Goal: Task Accomplishment & Management: Complete application form

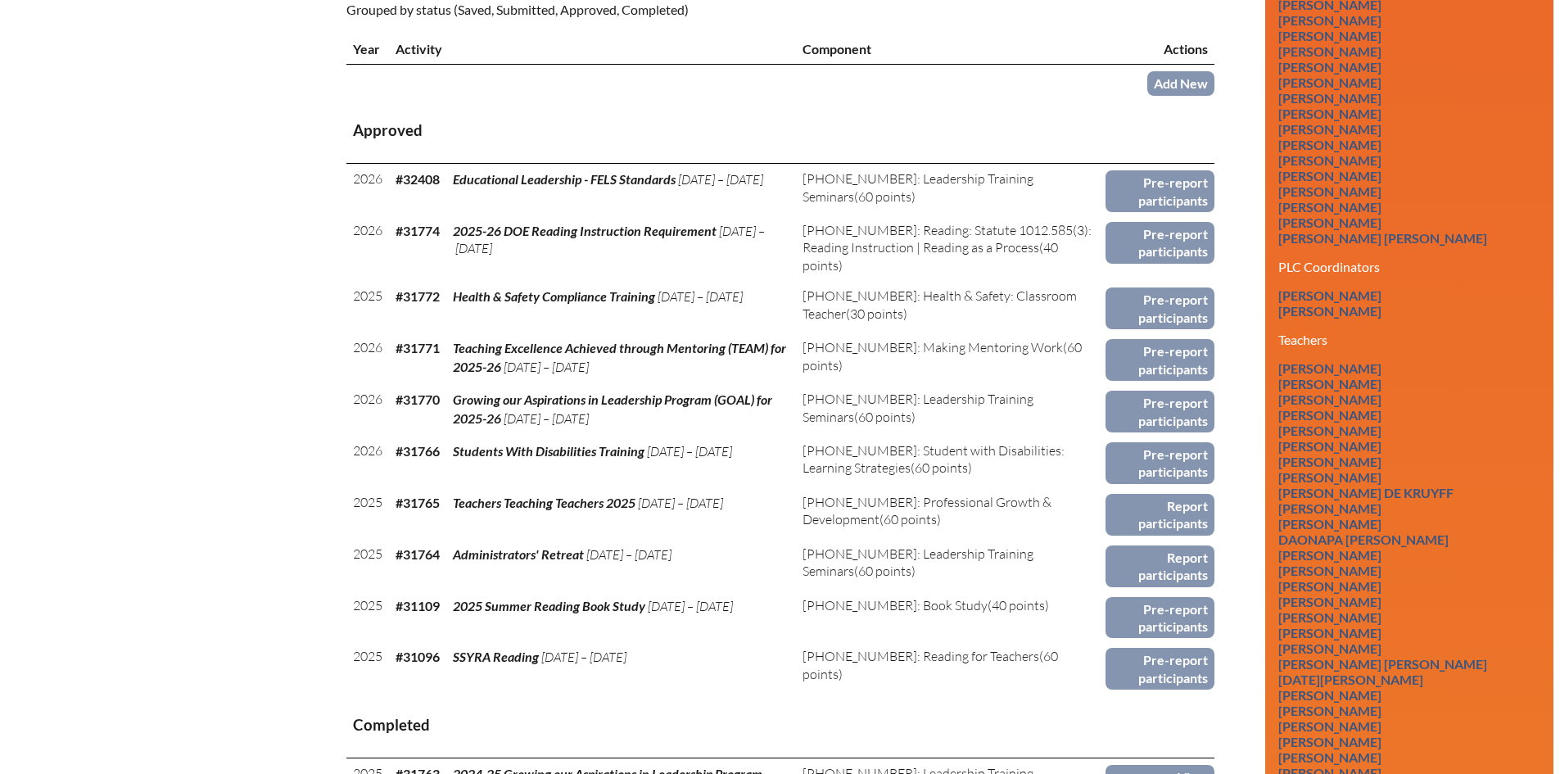
scroll to position [653, 0]
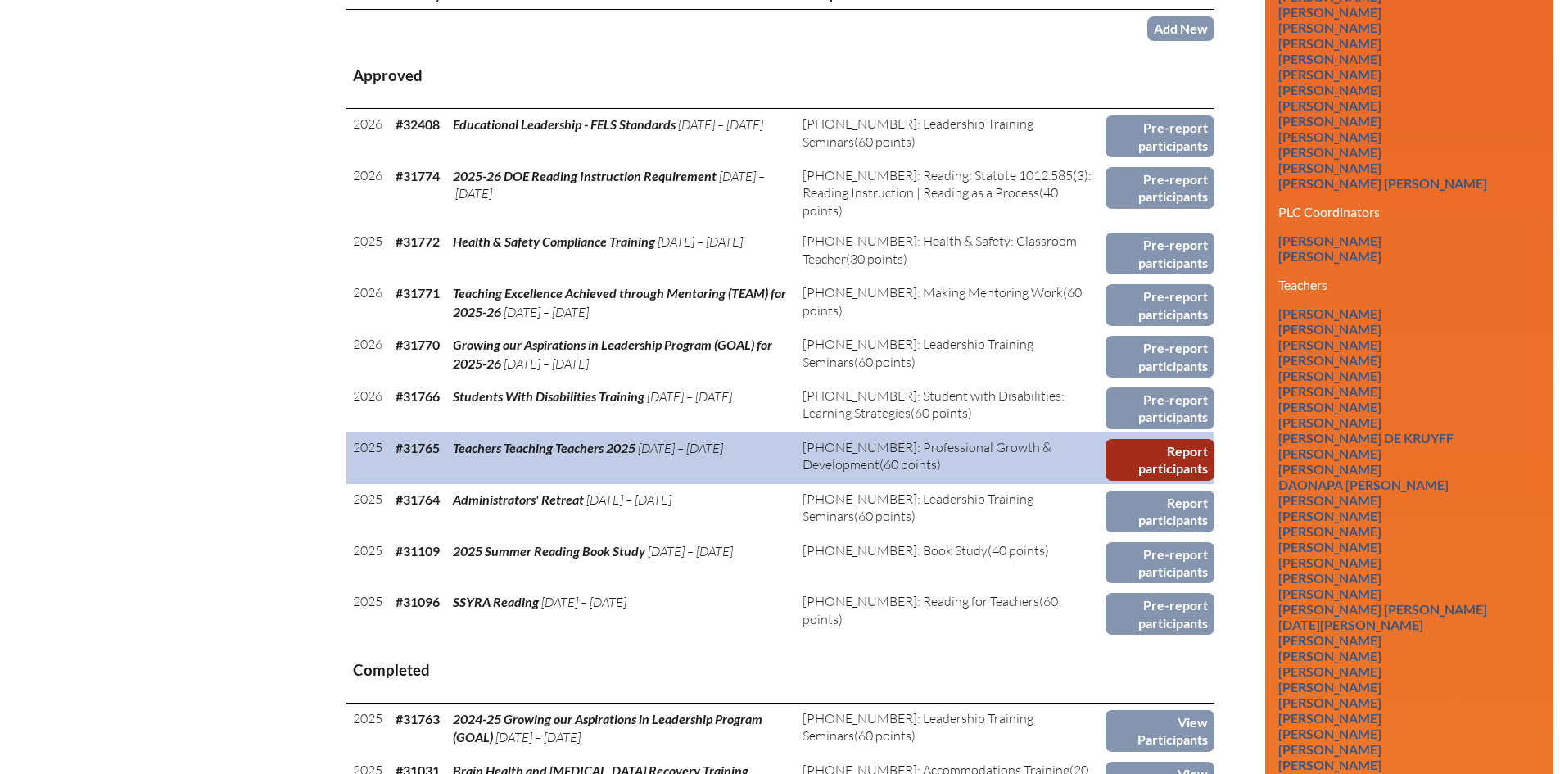
click at [1120, 450] on link "Report participants" at bounding box center [1159, 460] width 109 height 42
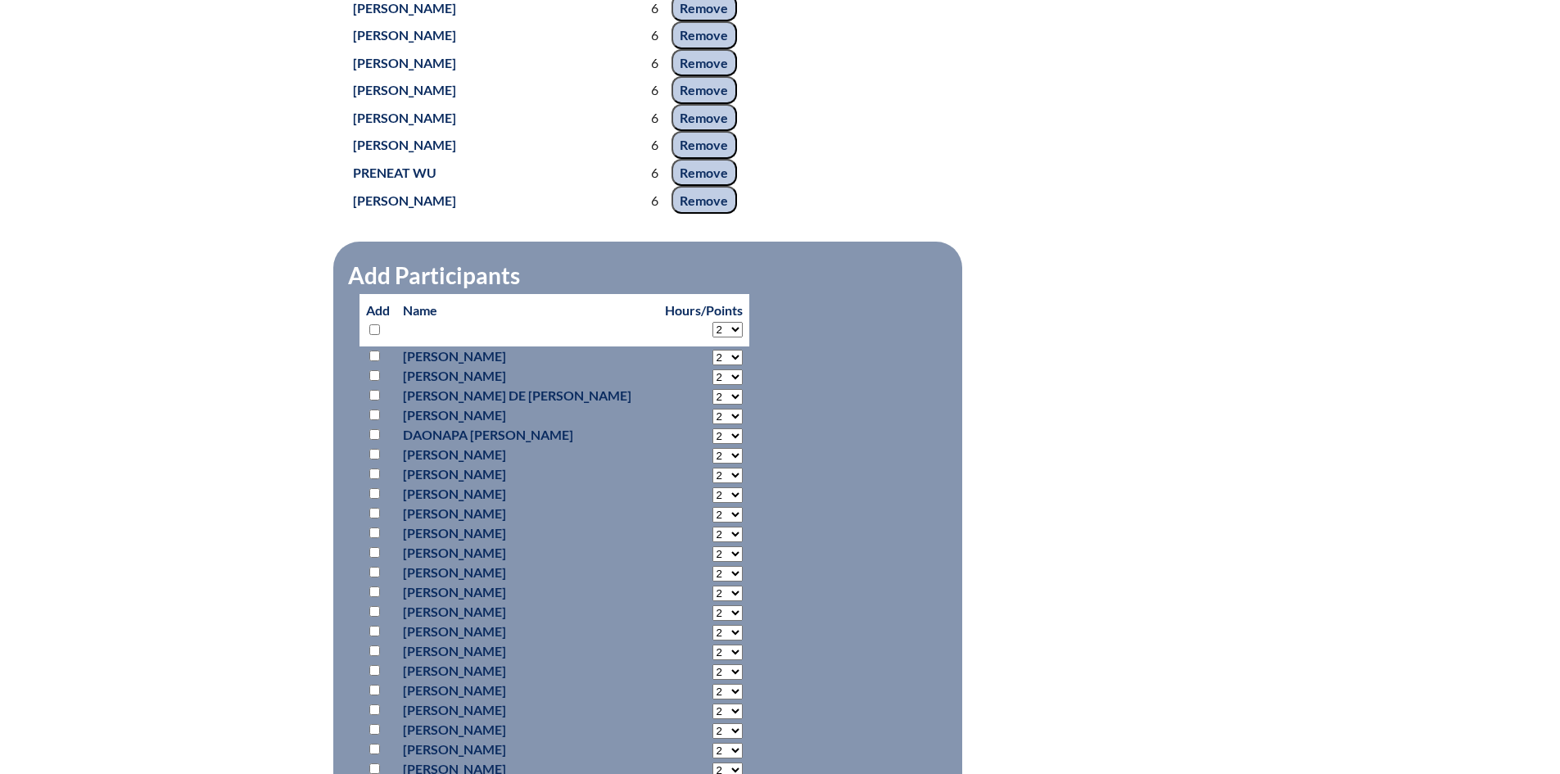
scroll to position [7046, 0]
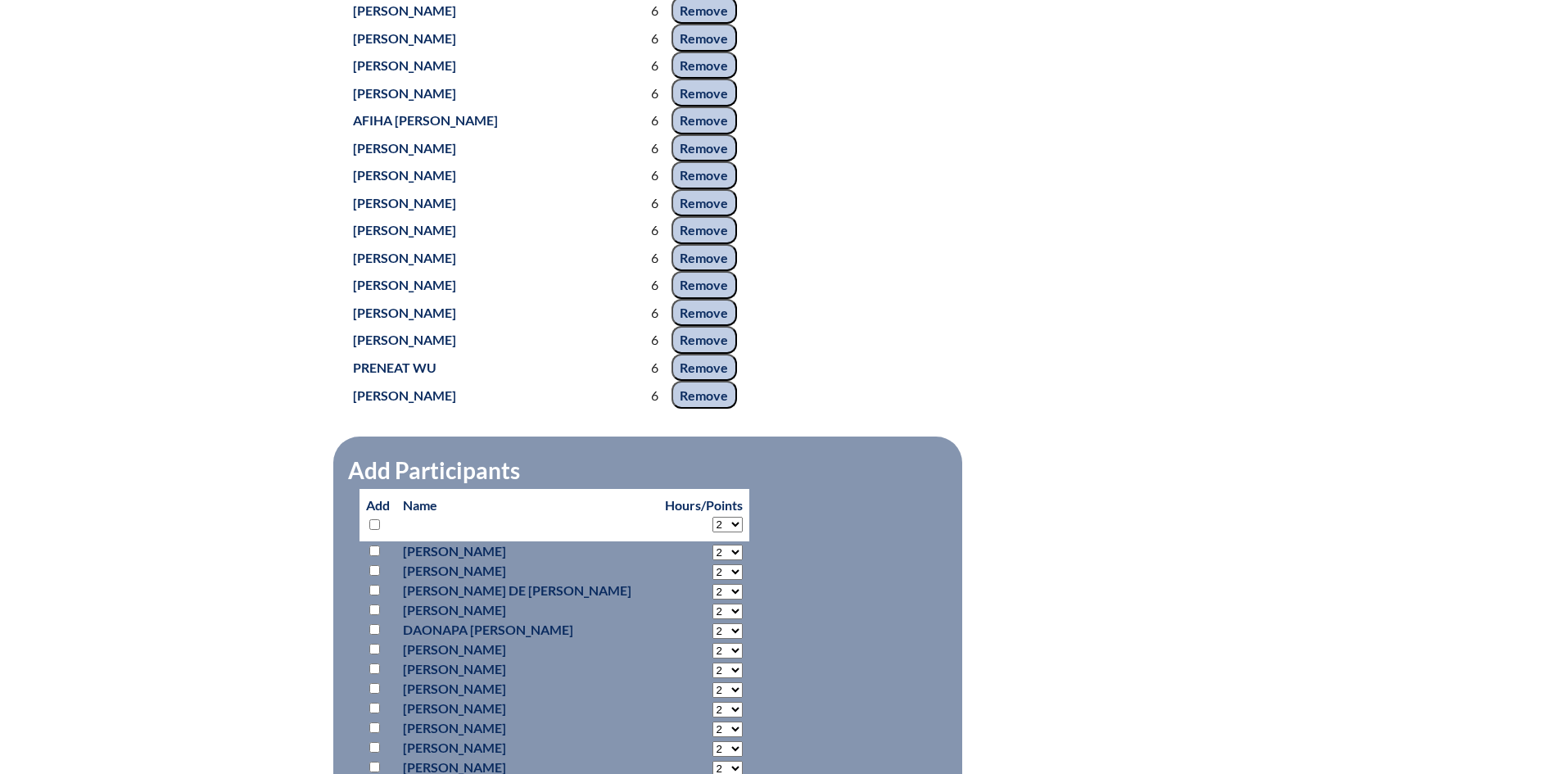
click at [712, 518] on select "2 3 4 5 6 7 8 9 10 11 12 13 14 15 16 17 18 19 20 21 22 23 24 25 26 27 28 29 30 …" at bounding box center [727, 525] width 30 height 16
select select "6"
click at [712, 517] on select "2 3 4 5 6 7 8 9 10 11 12 13 14 15 16 17 18 19 20 21 22 23 24 25 26 27 28 29 30 …" at bounding box center [727, 525] width 30 height 16
select select "6"
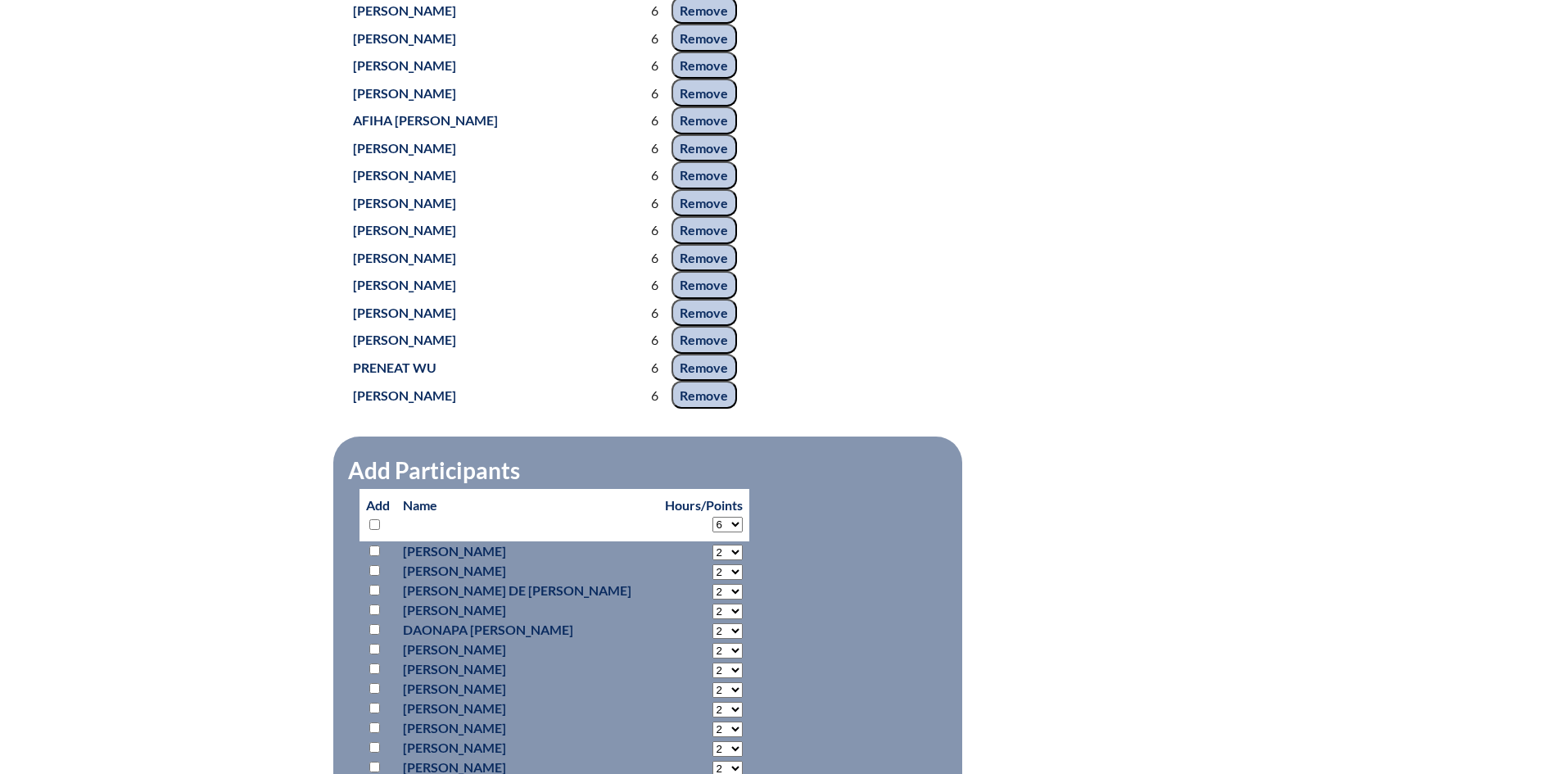
select select "6"
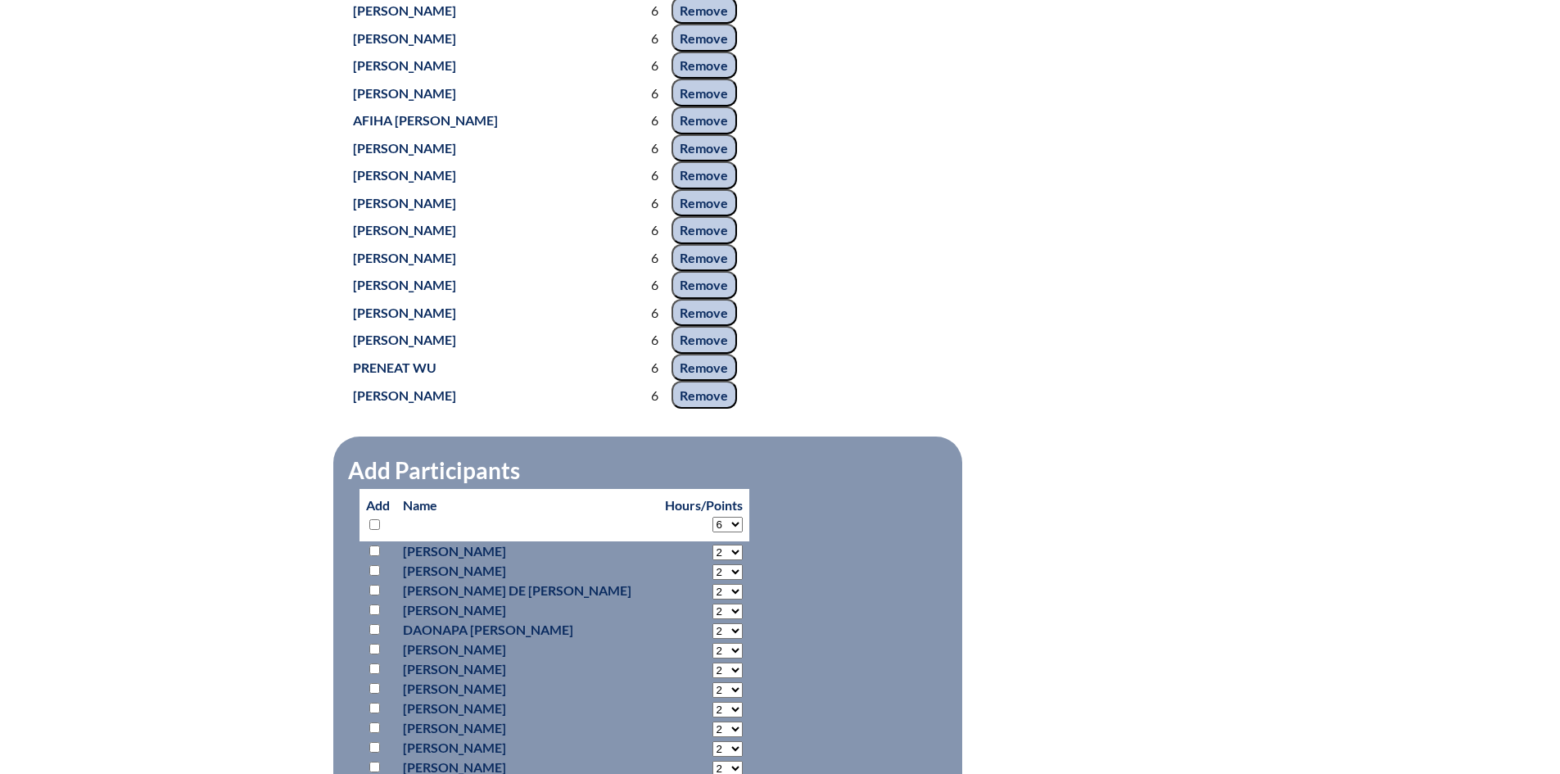
select select "6"
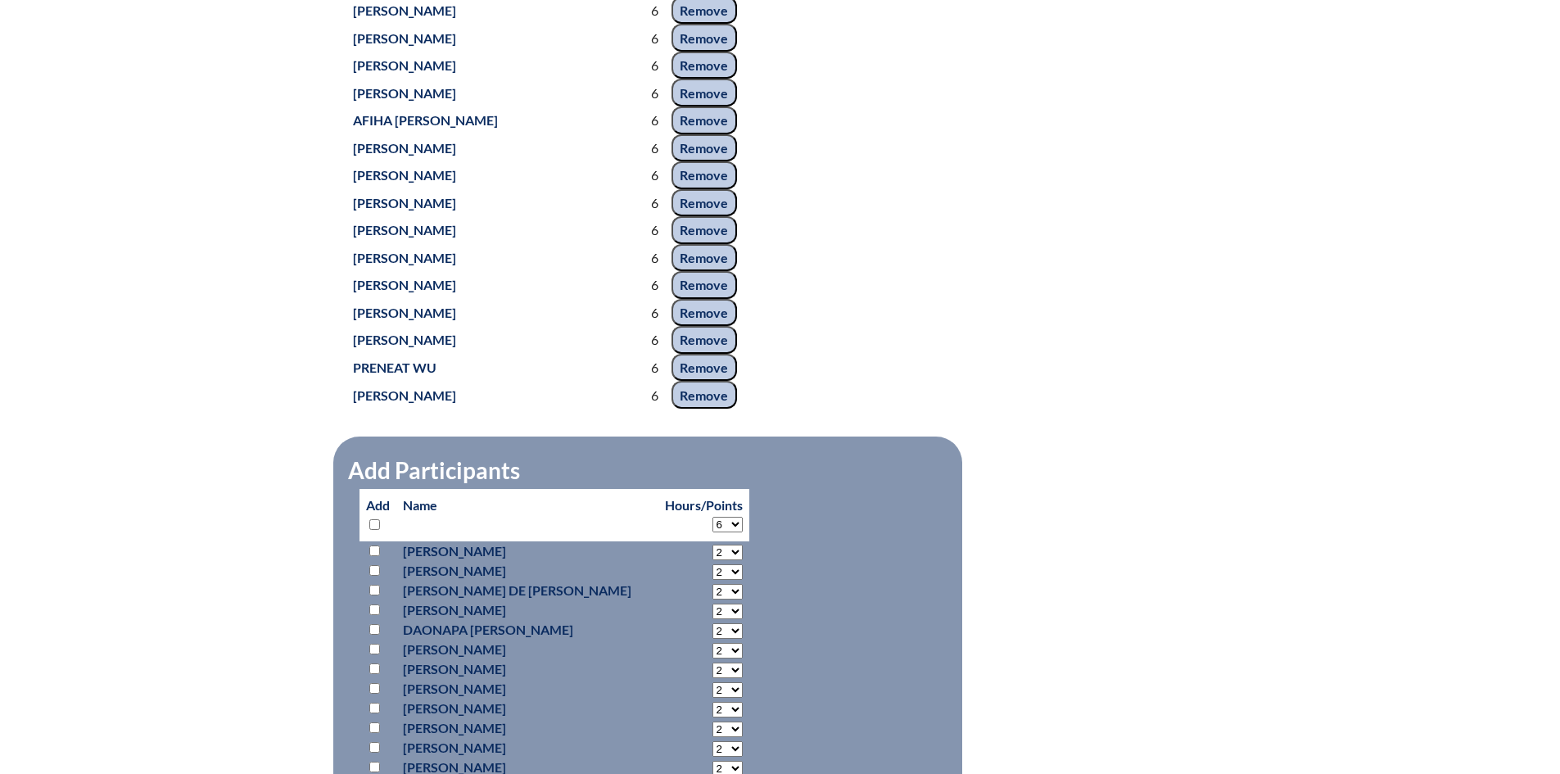
select select "6"
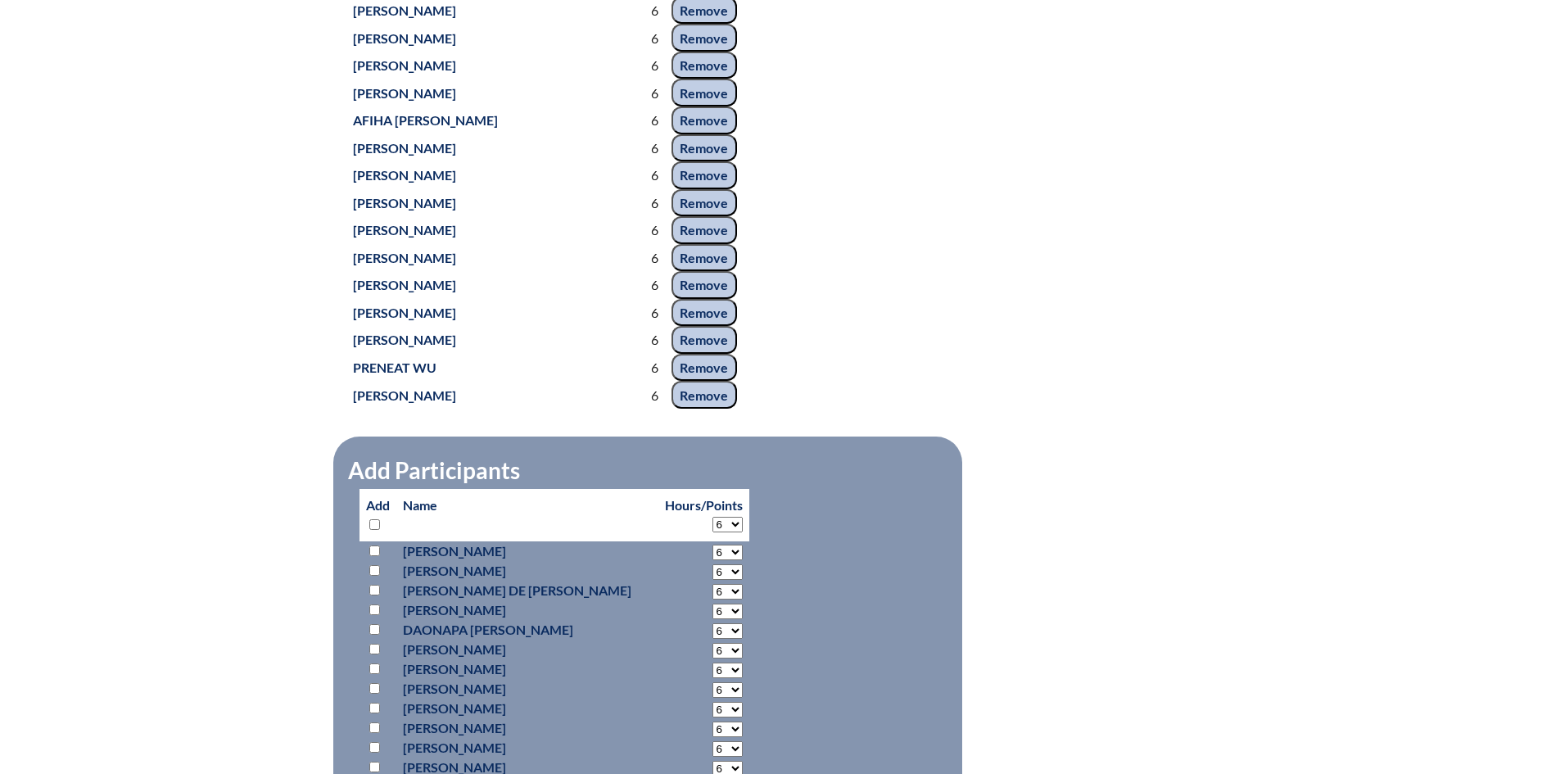
select select "6"
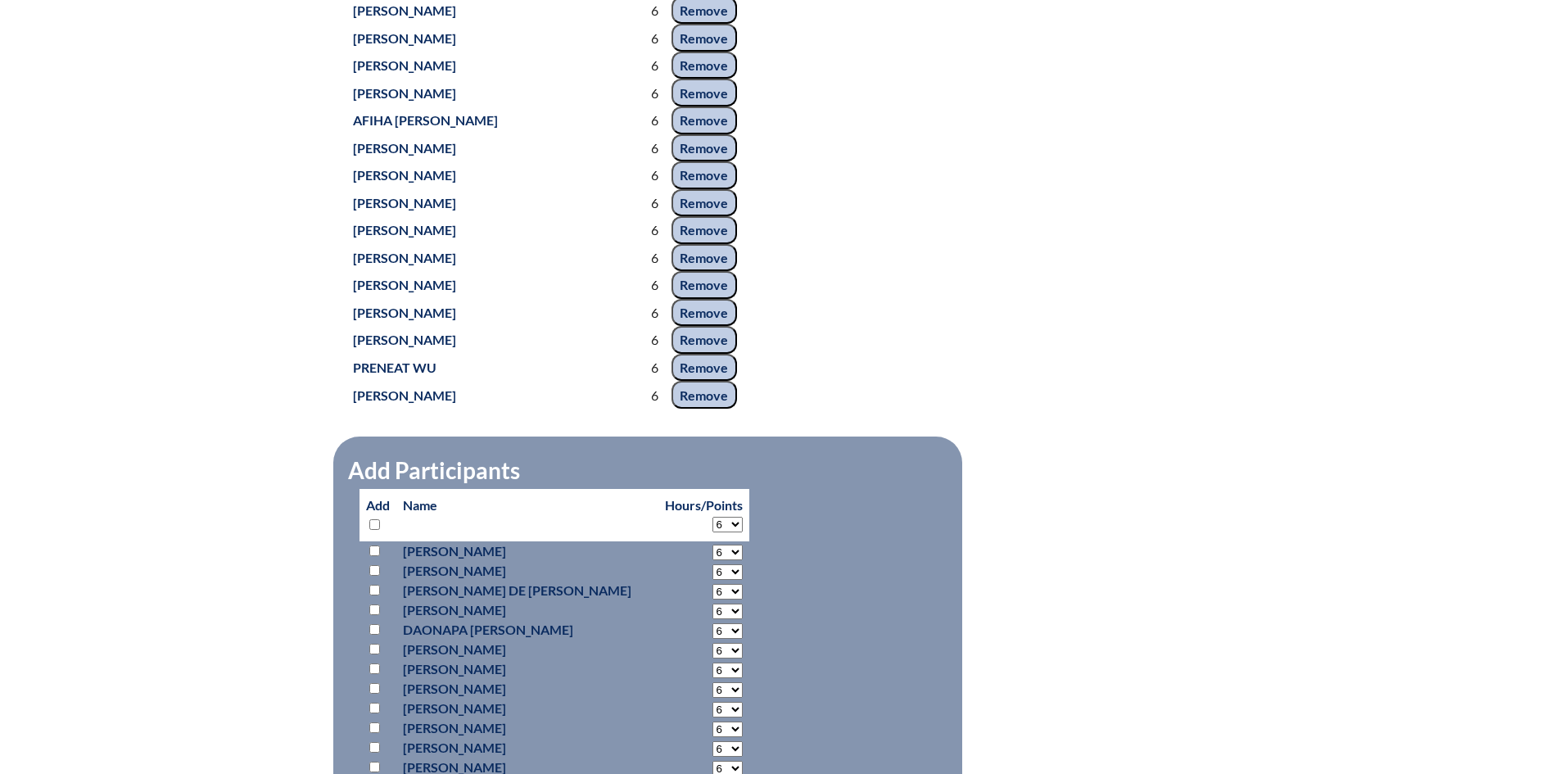
select select "6"
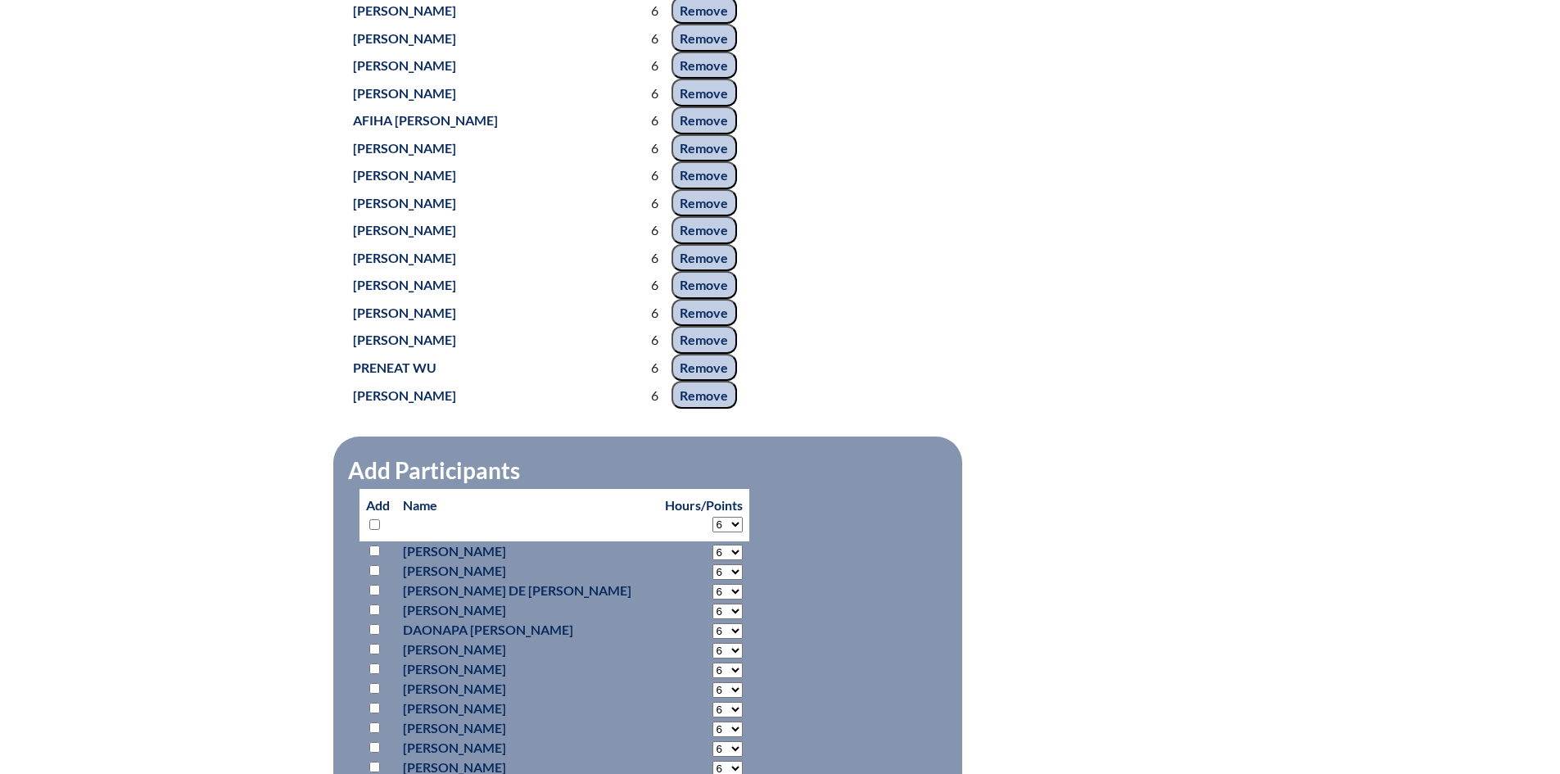
select select "6"
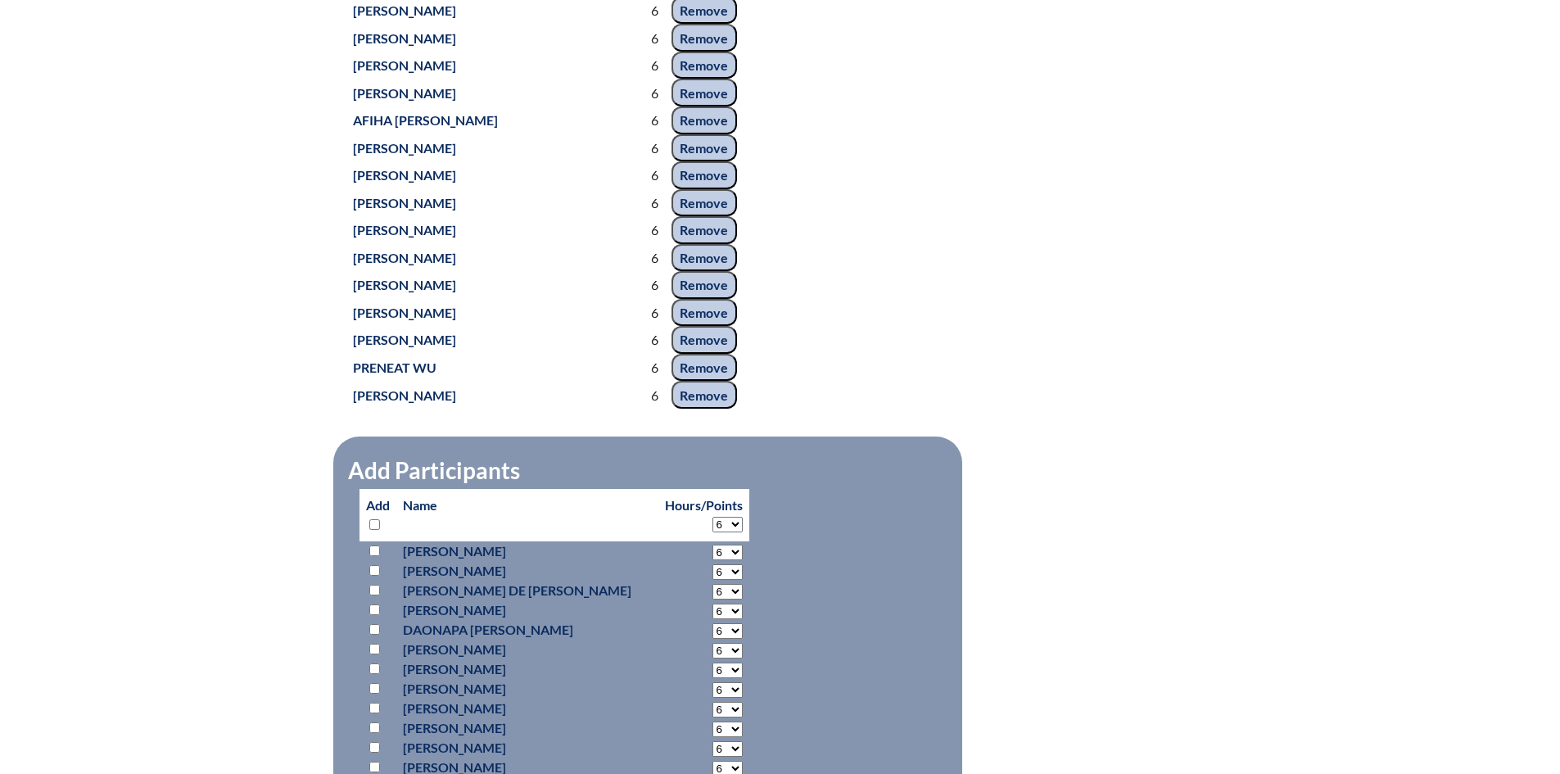
select select "6"
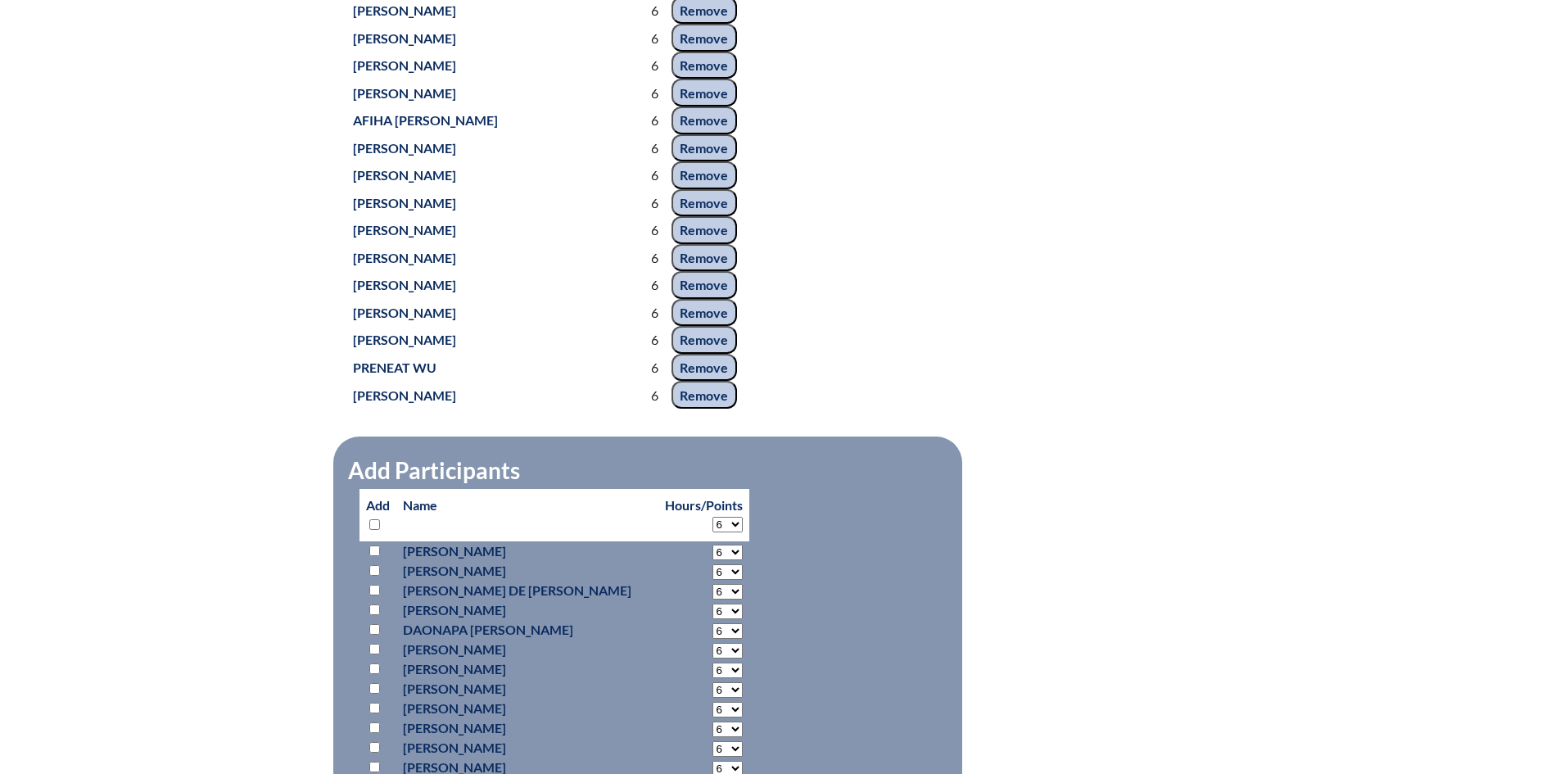
select select "6"
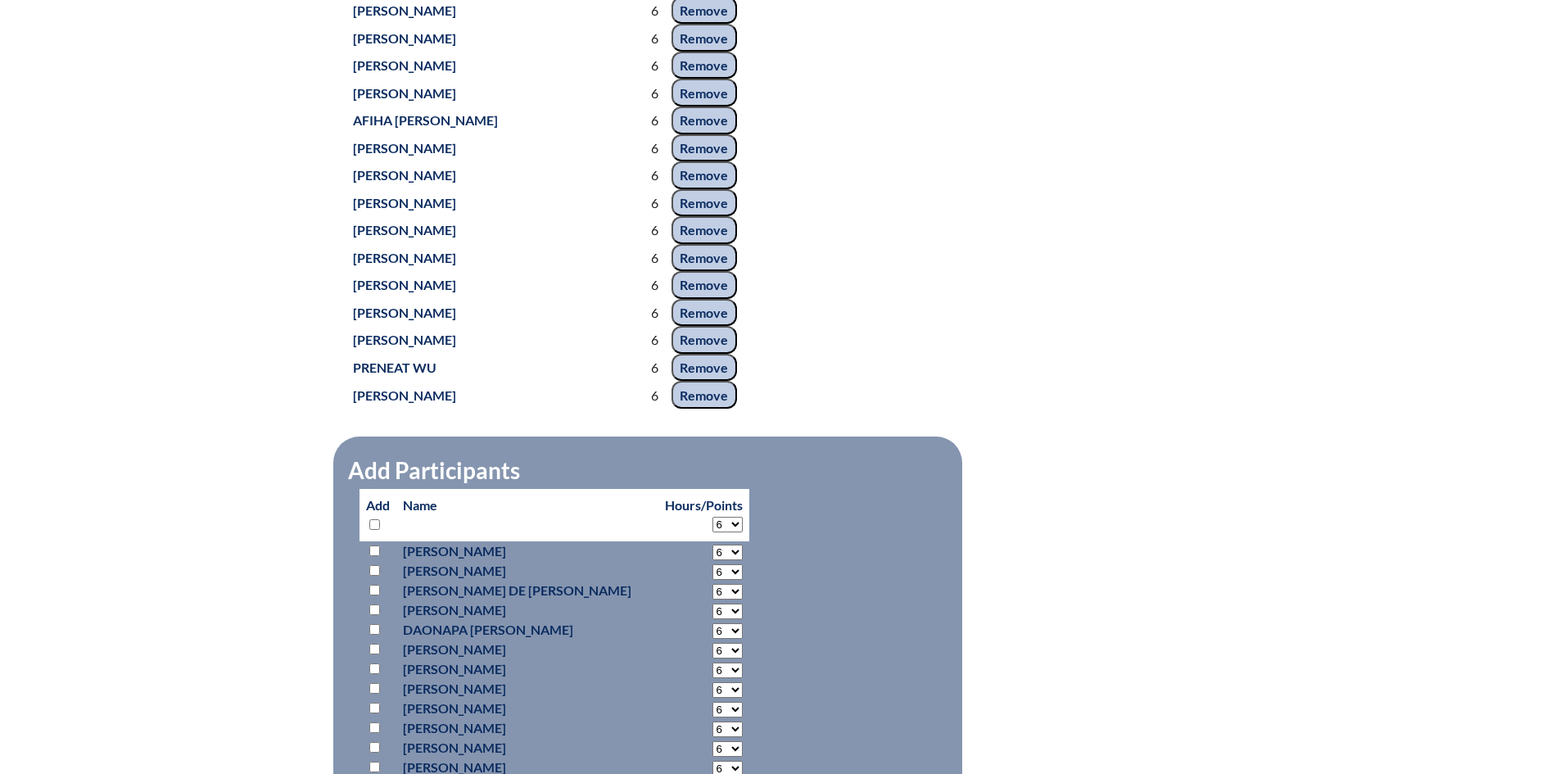
select select "6"
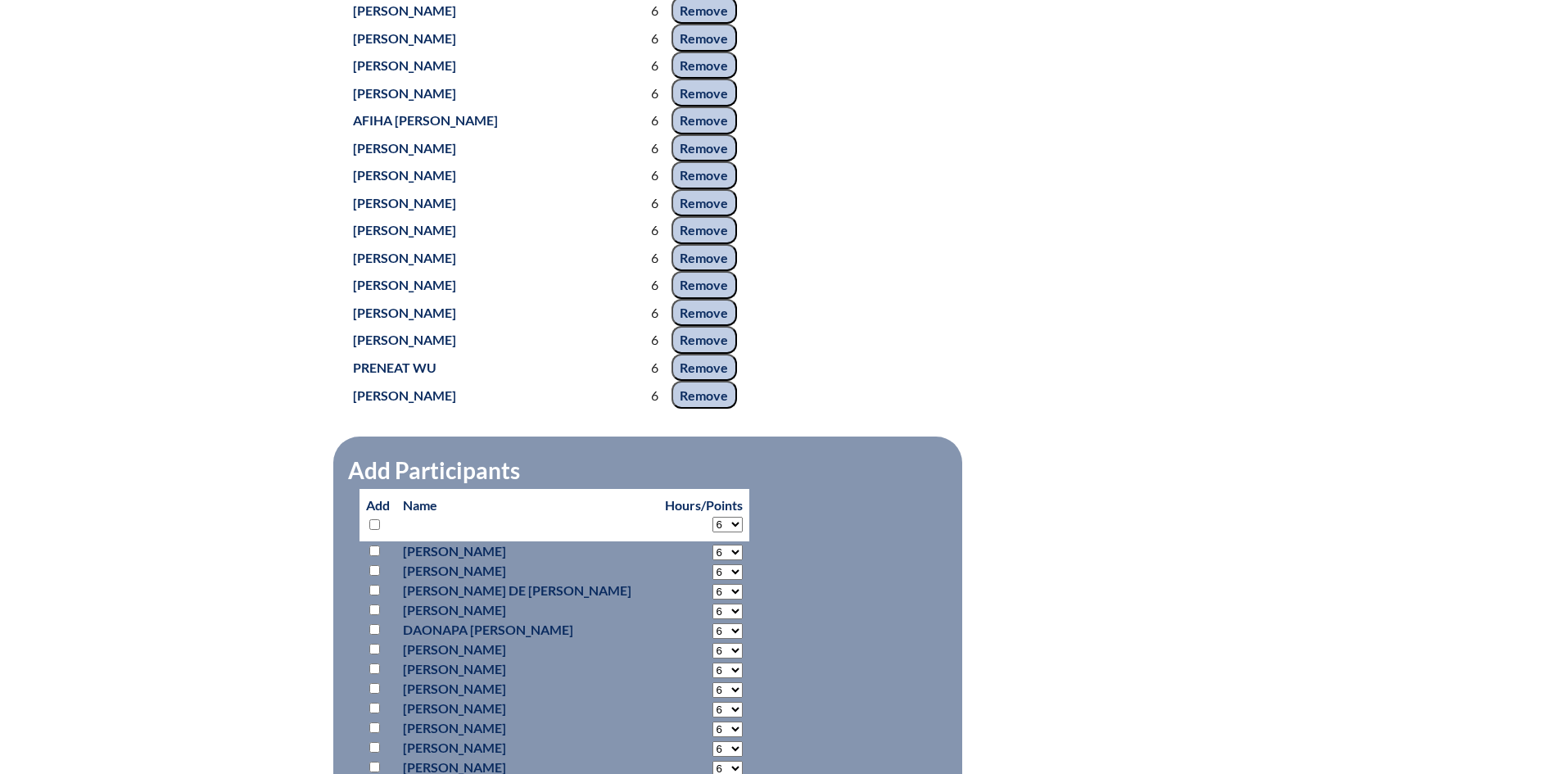
select select "6"
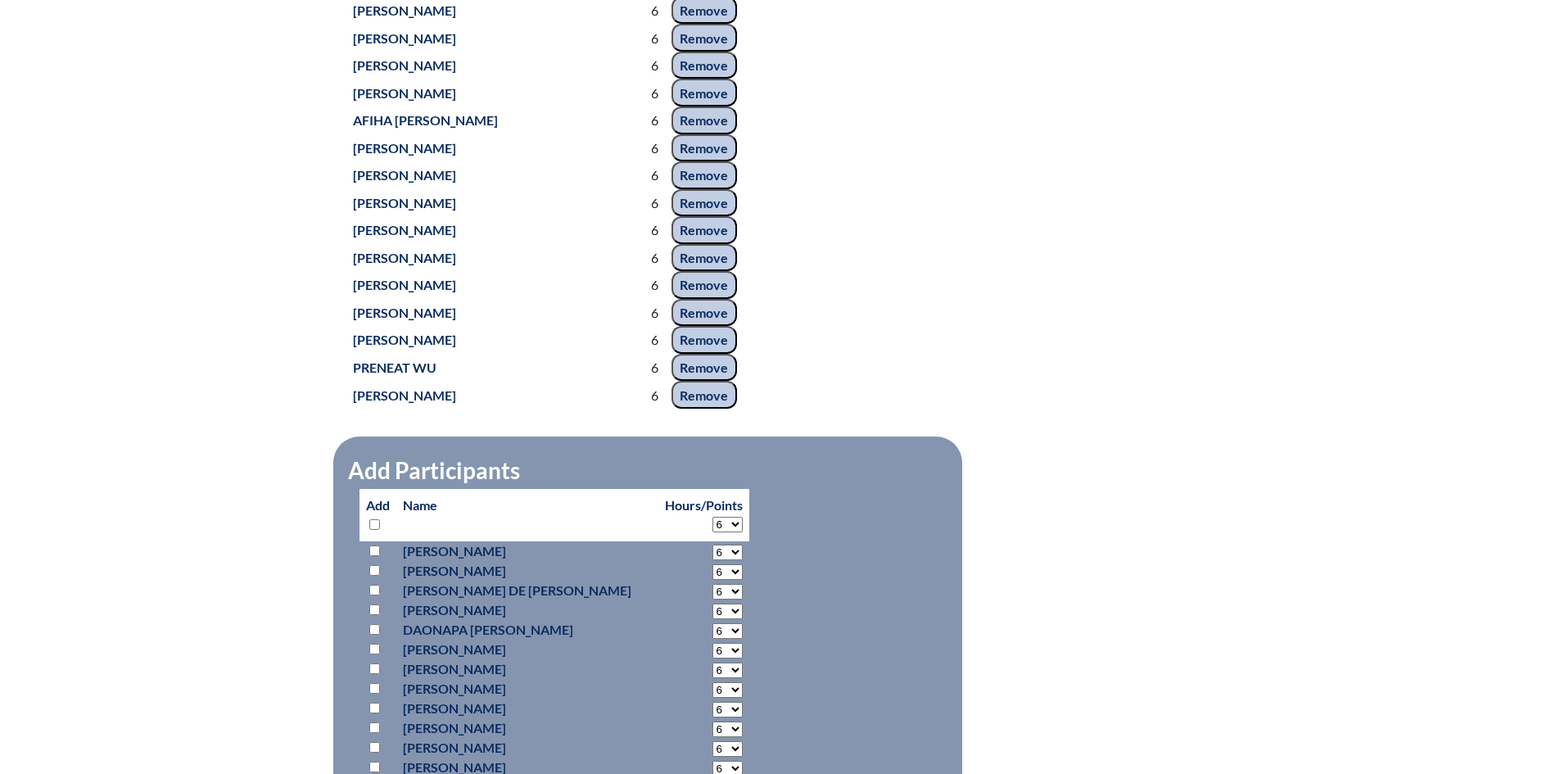
select select "6"
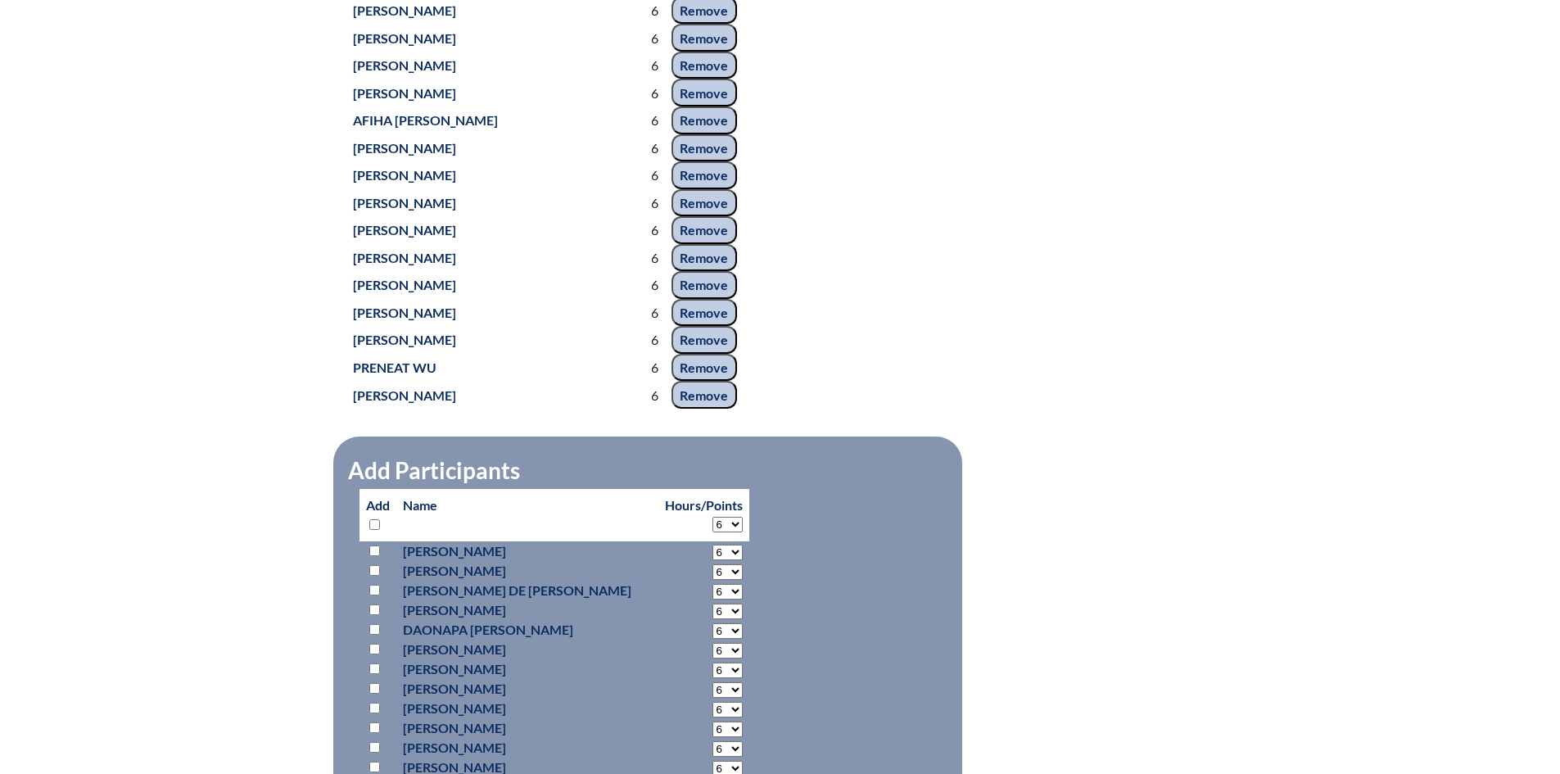
select select "6"
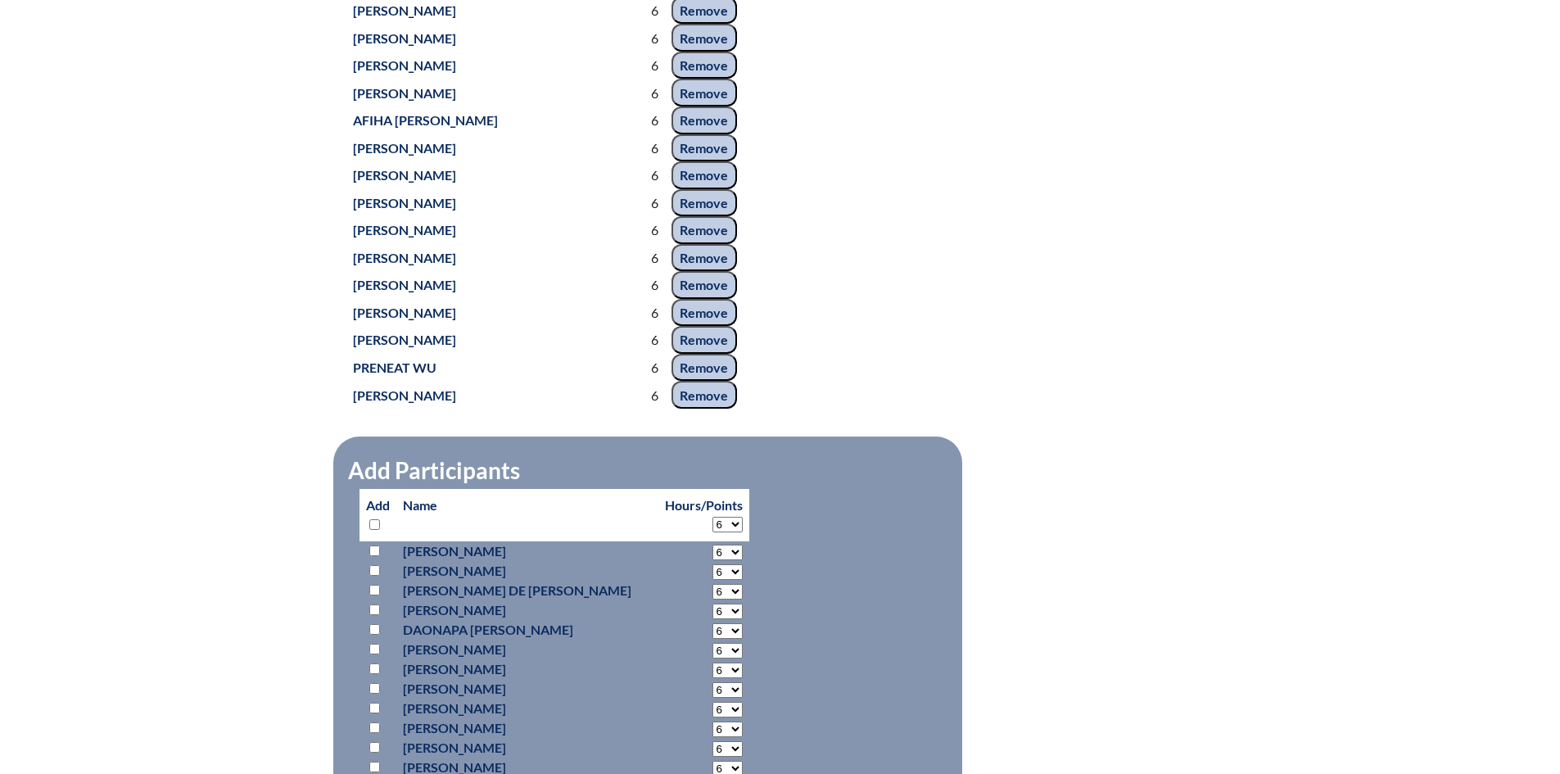
select select "6"
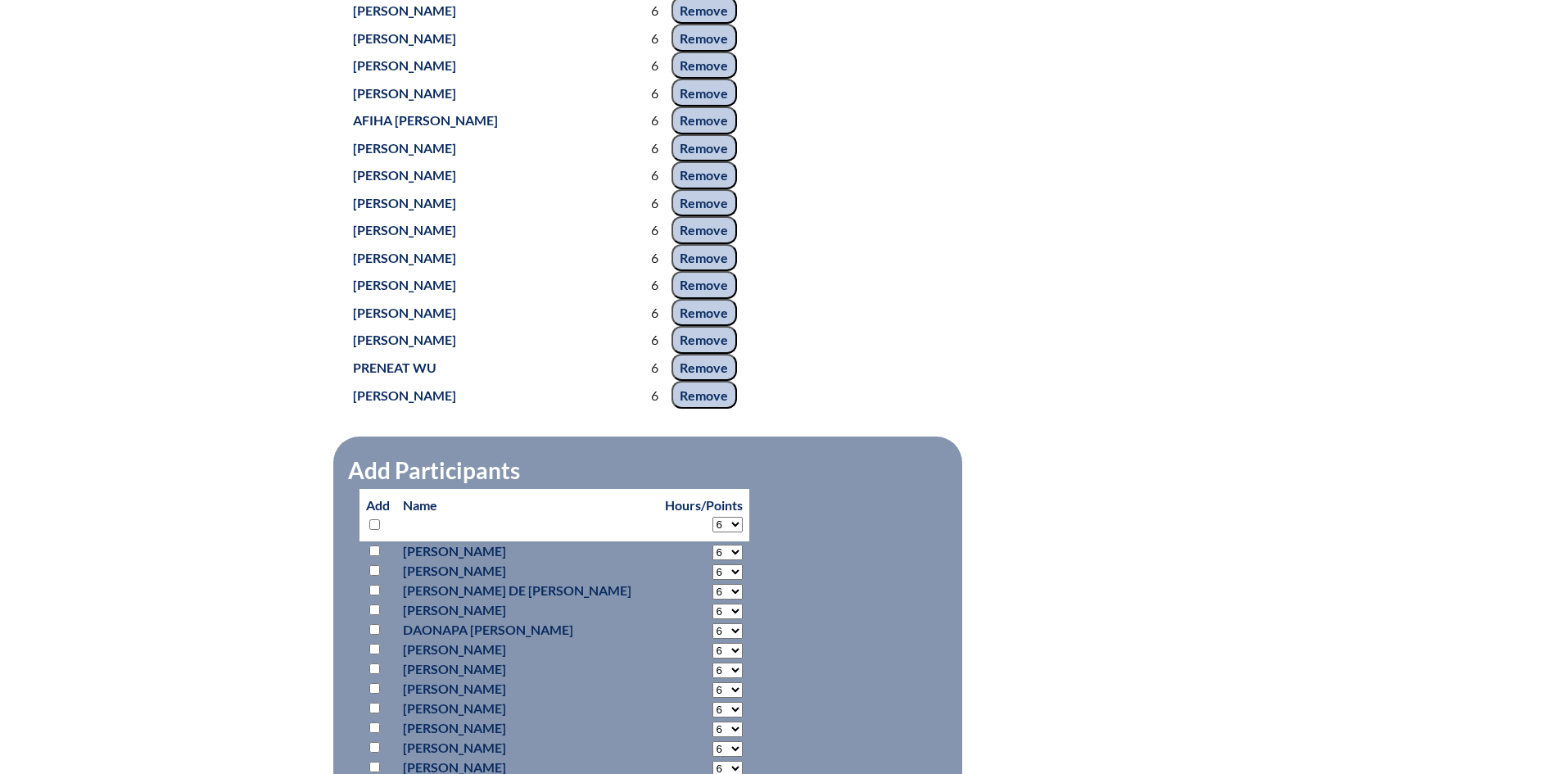
select select "6"
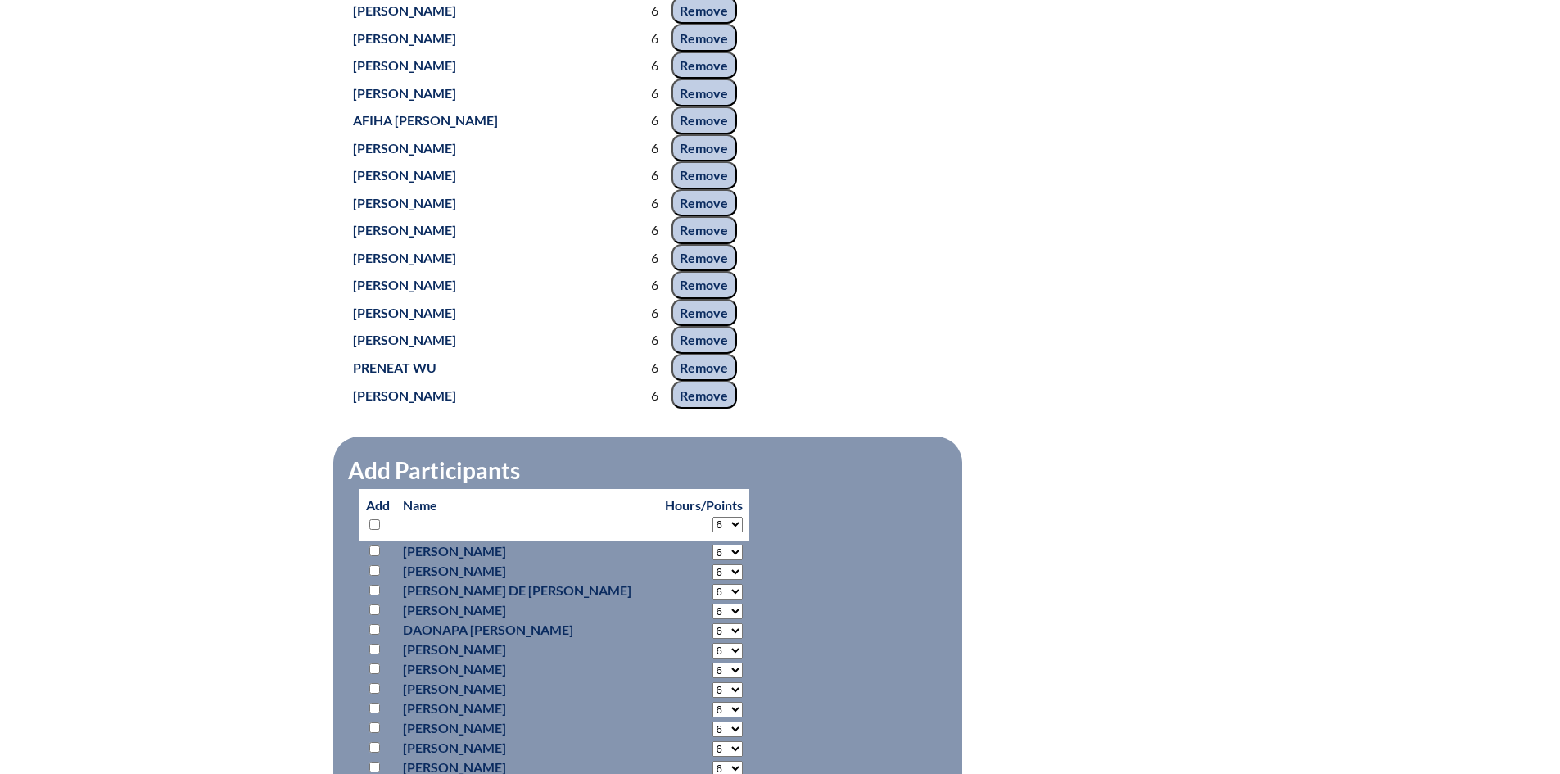
select select "6"
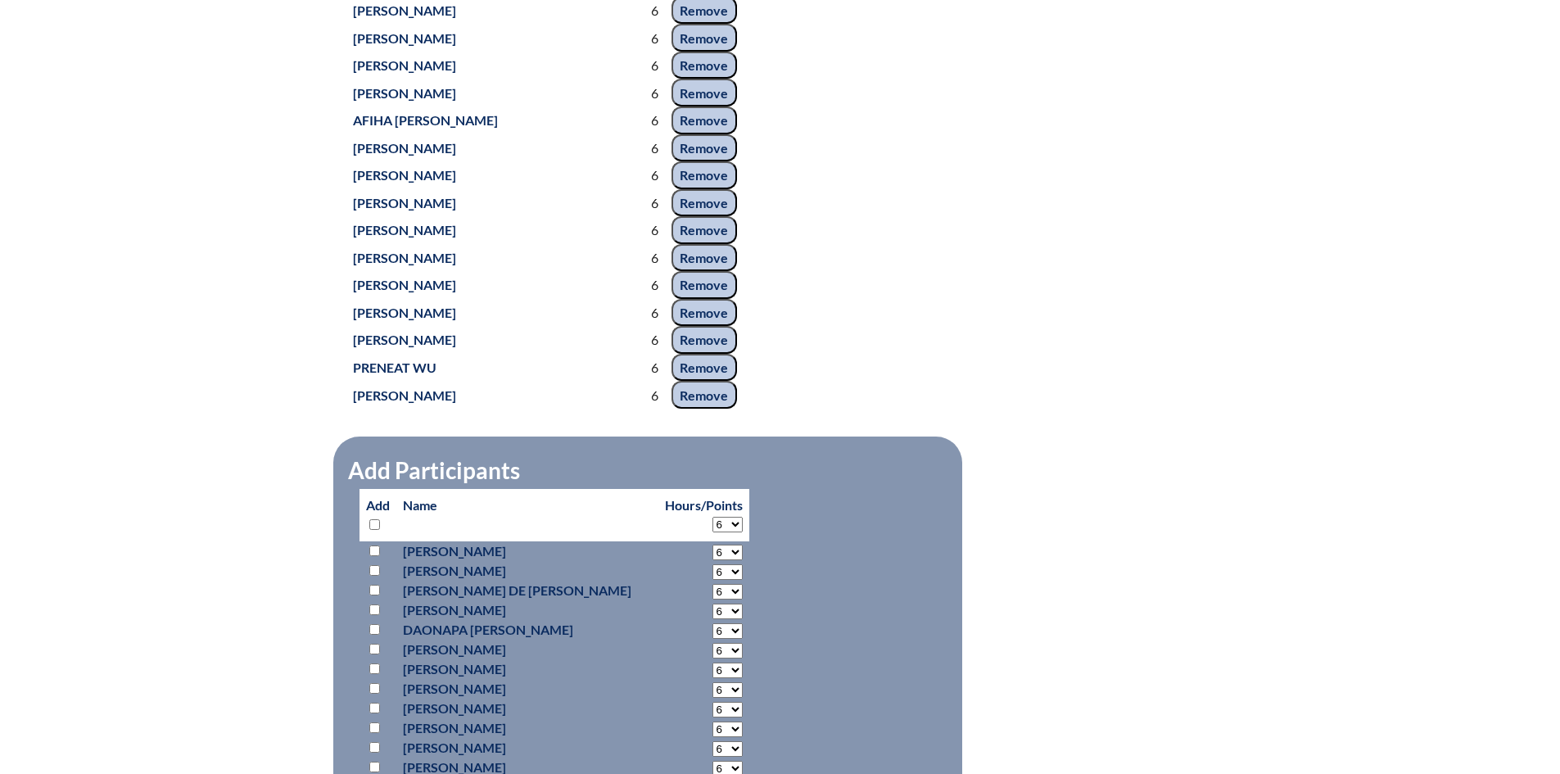
select select "6"
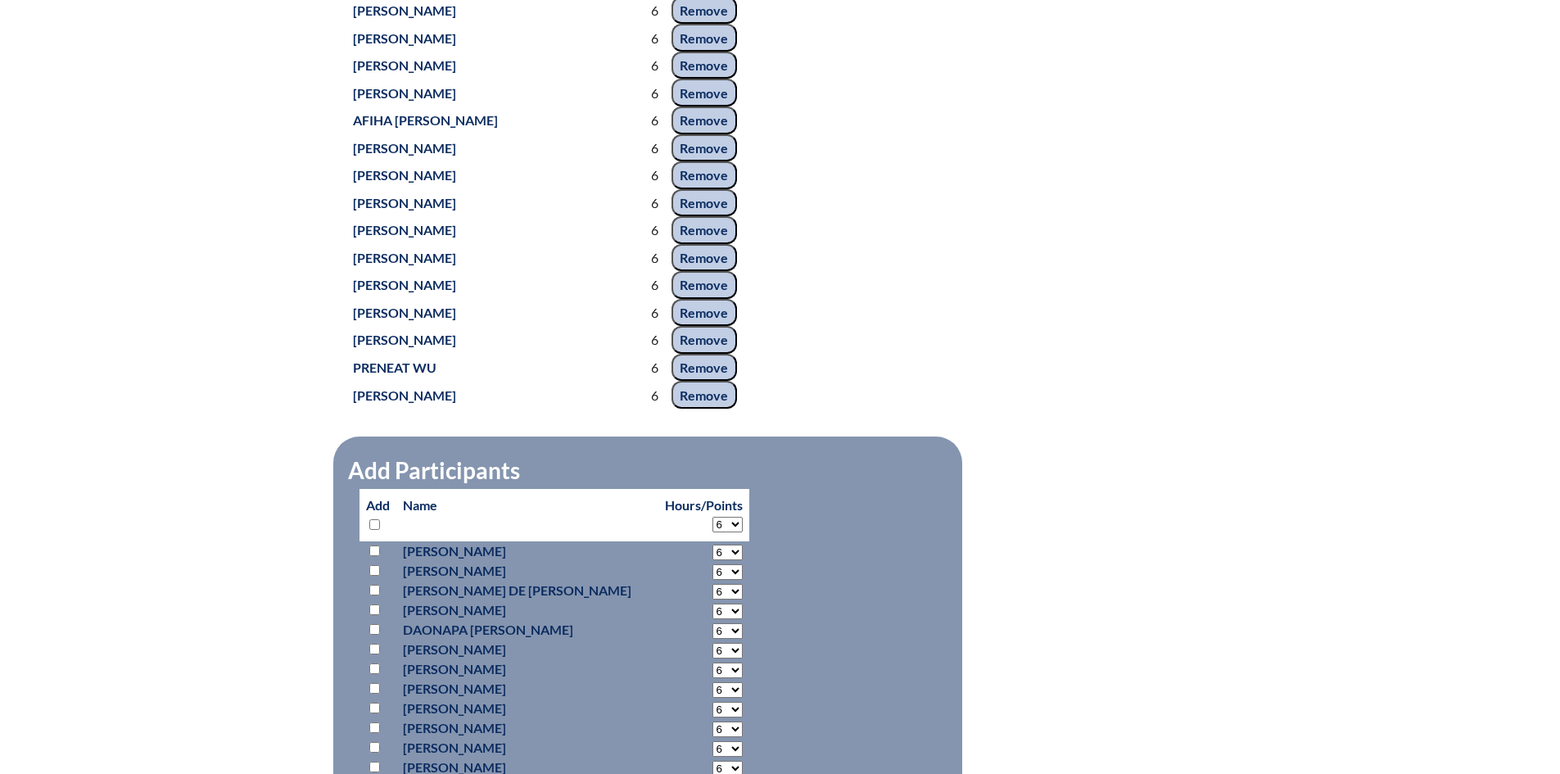
select select "6"
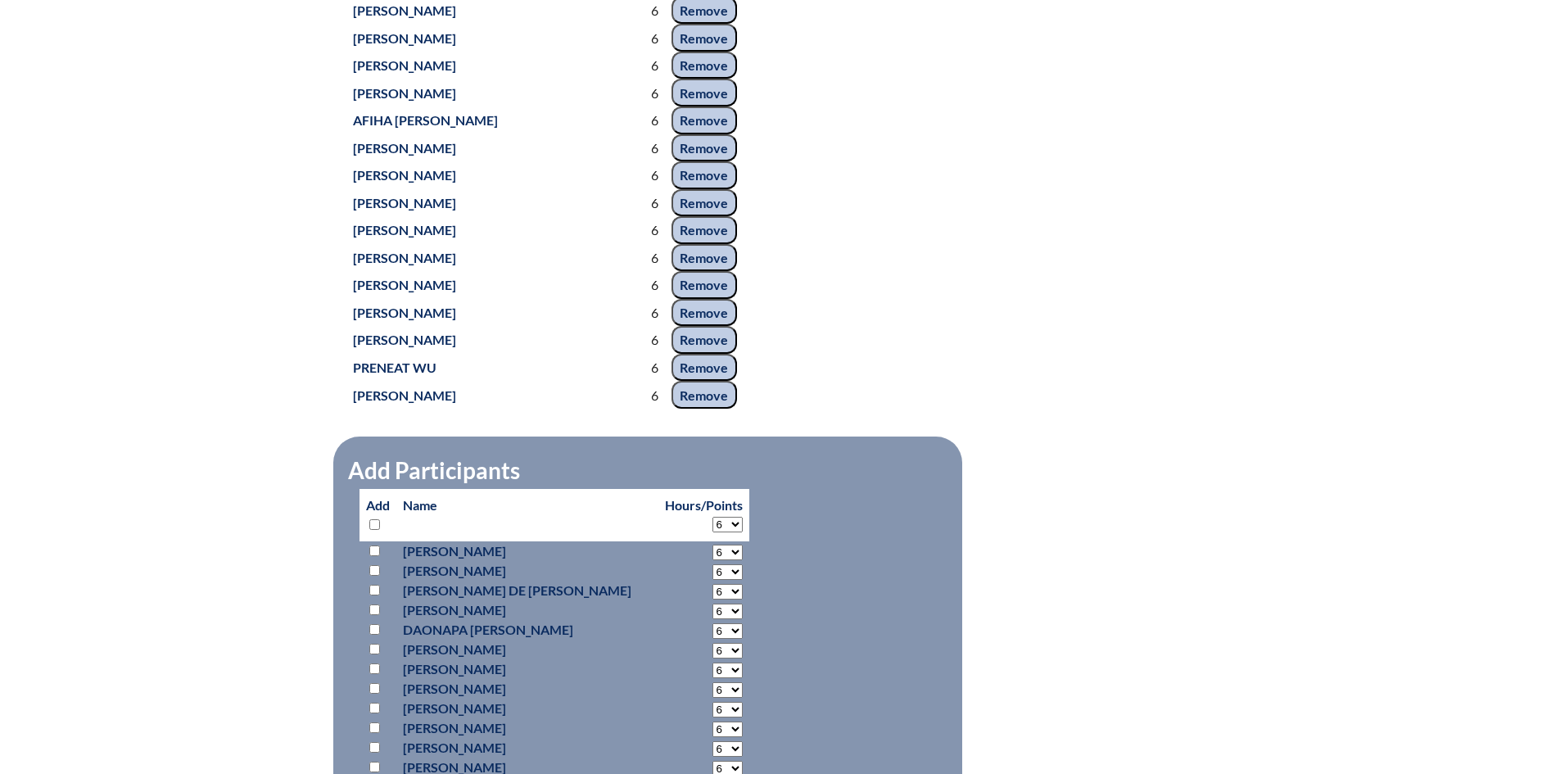
select select "6"
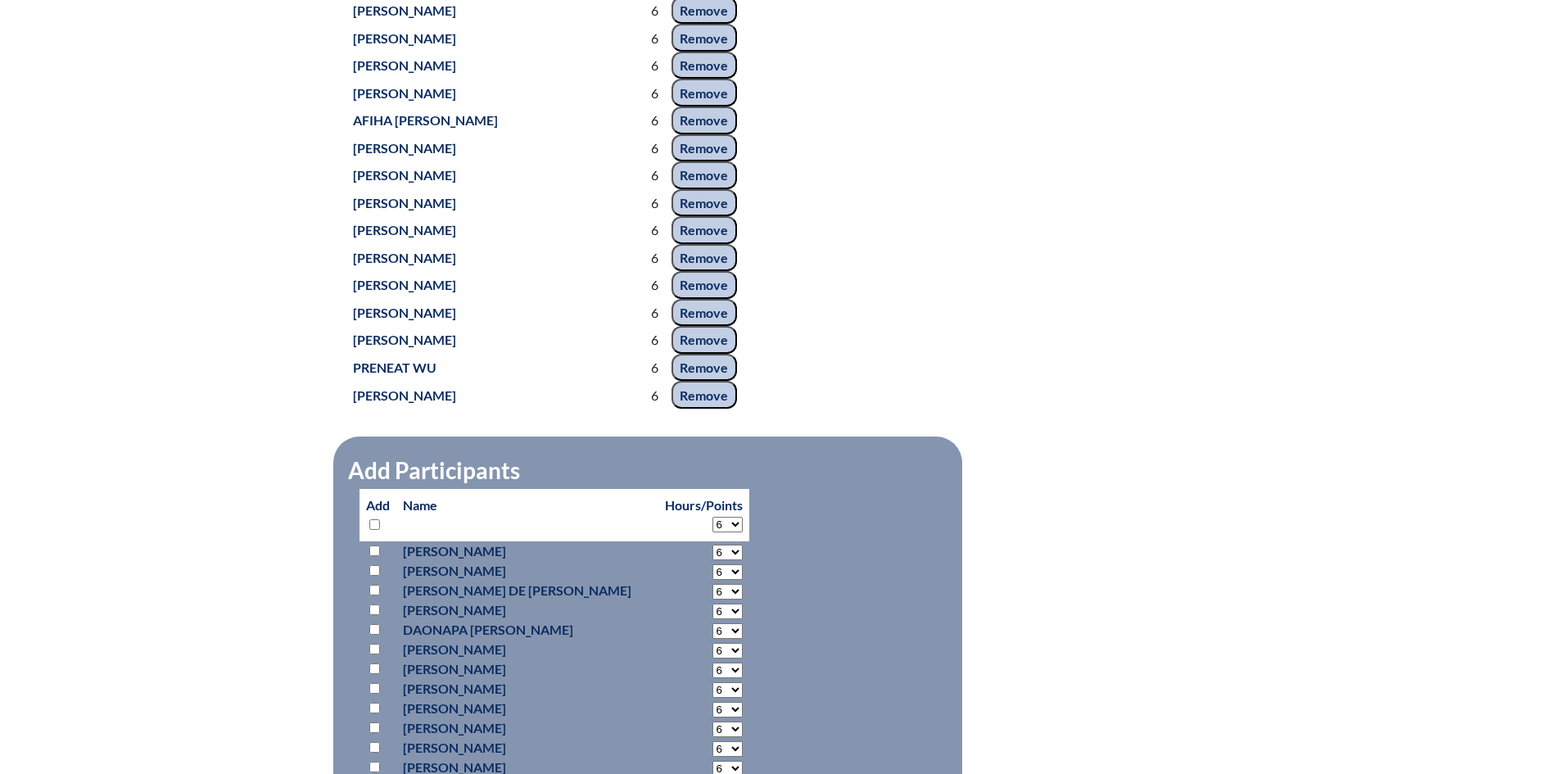
select select "6"
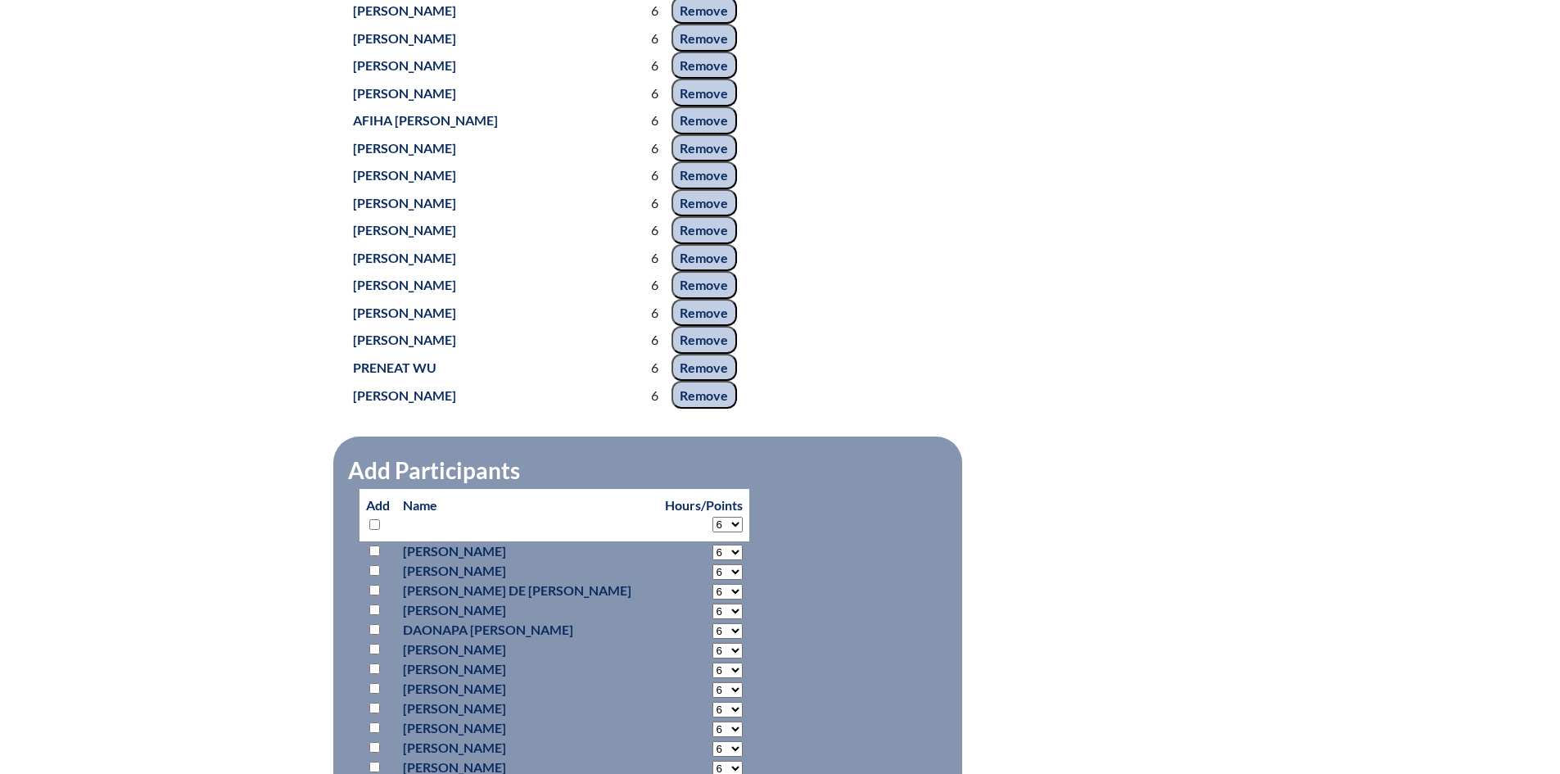
select select "6"
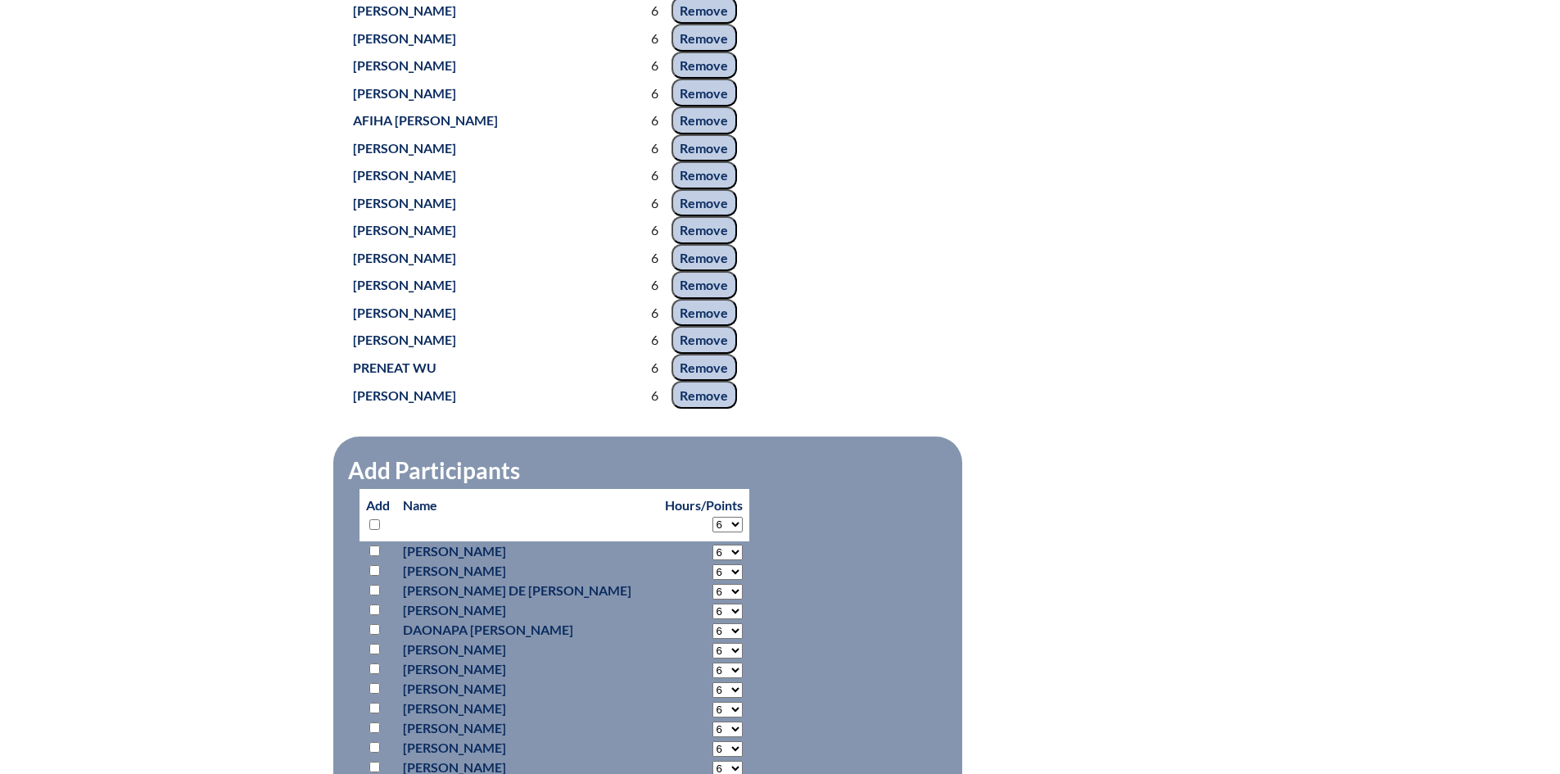
select select "6"
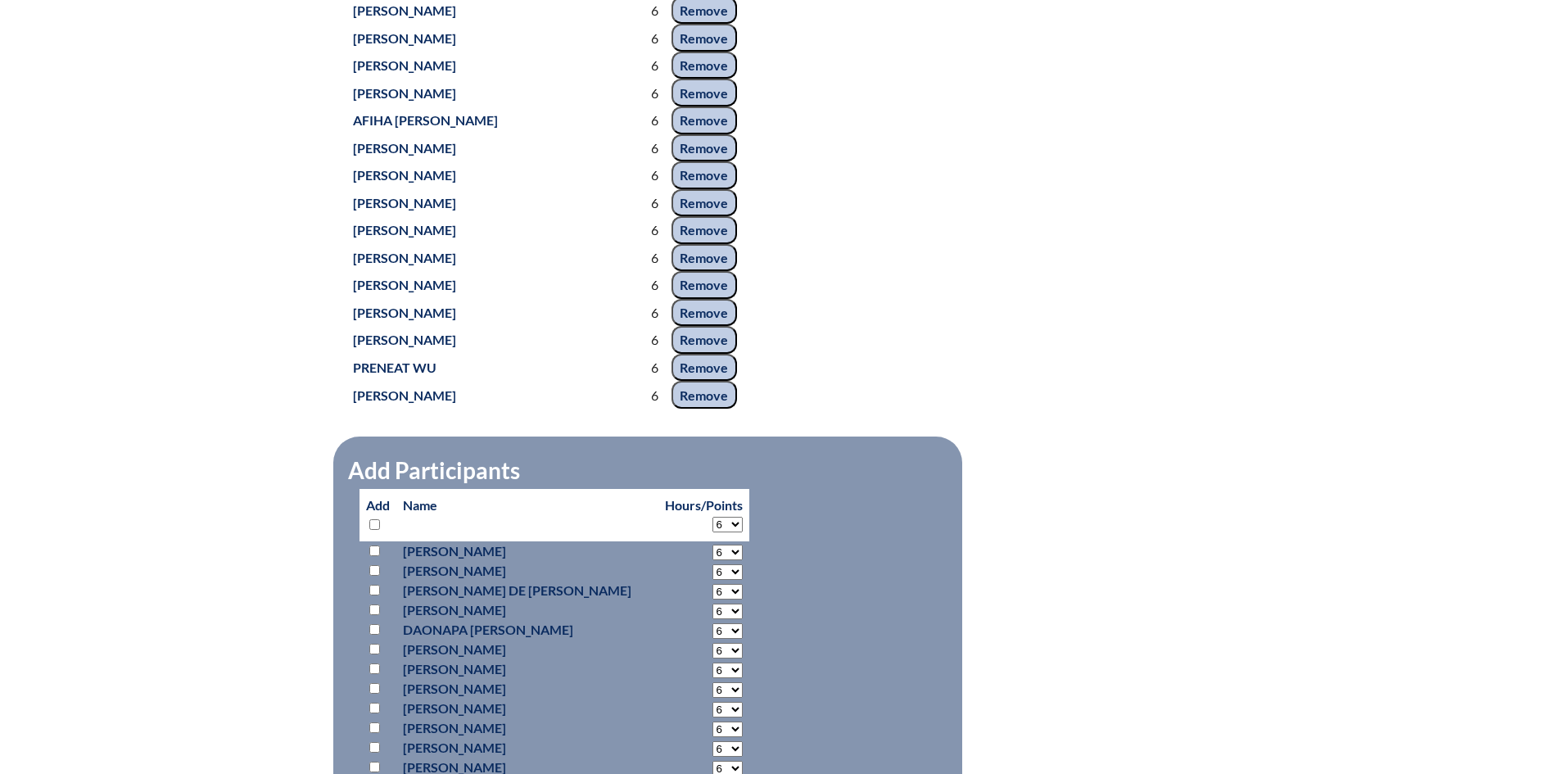
select select "6"
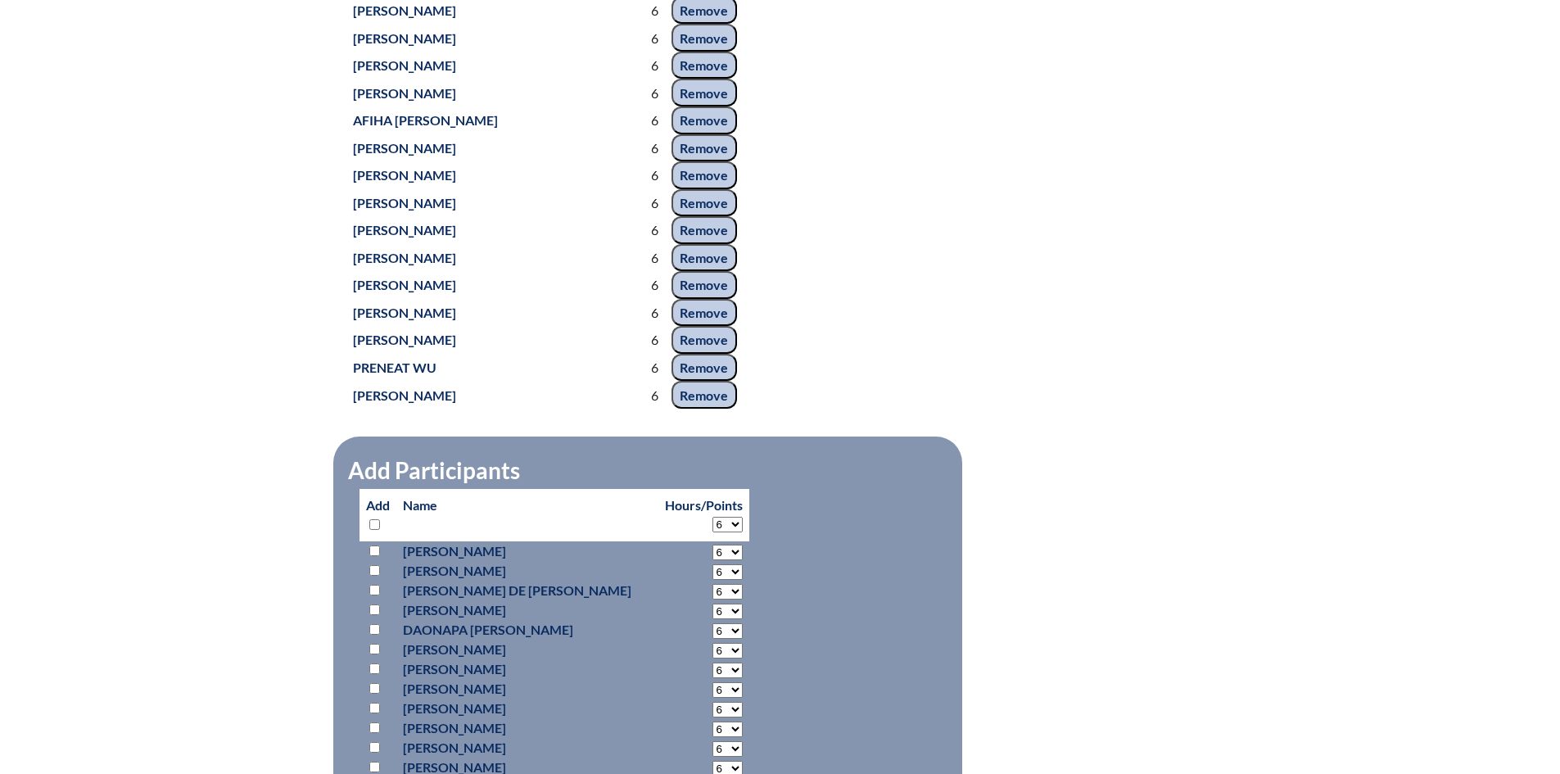
select select "6"
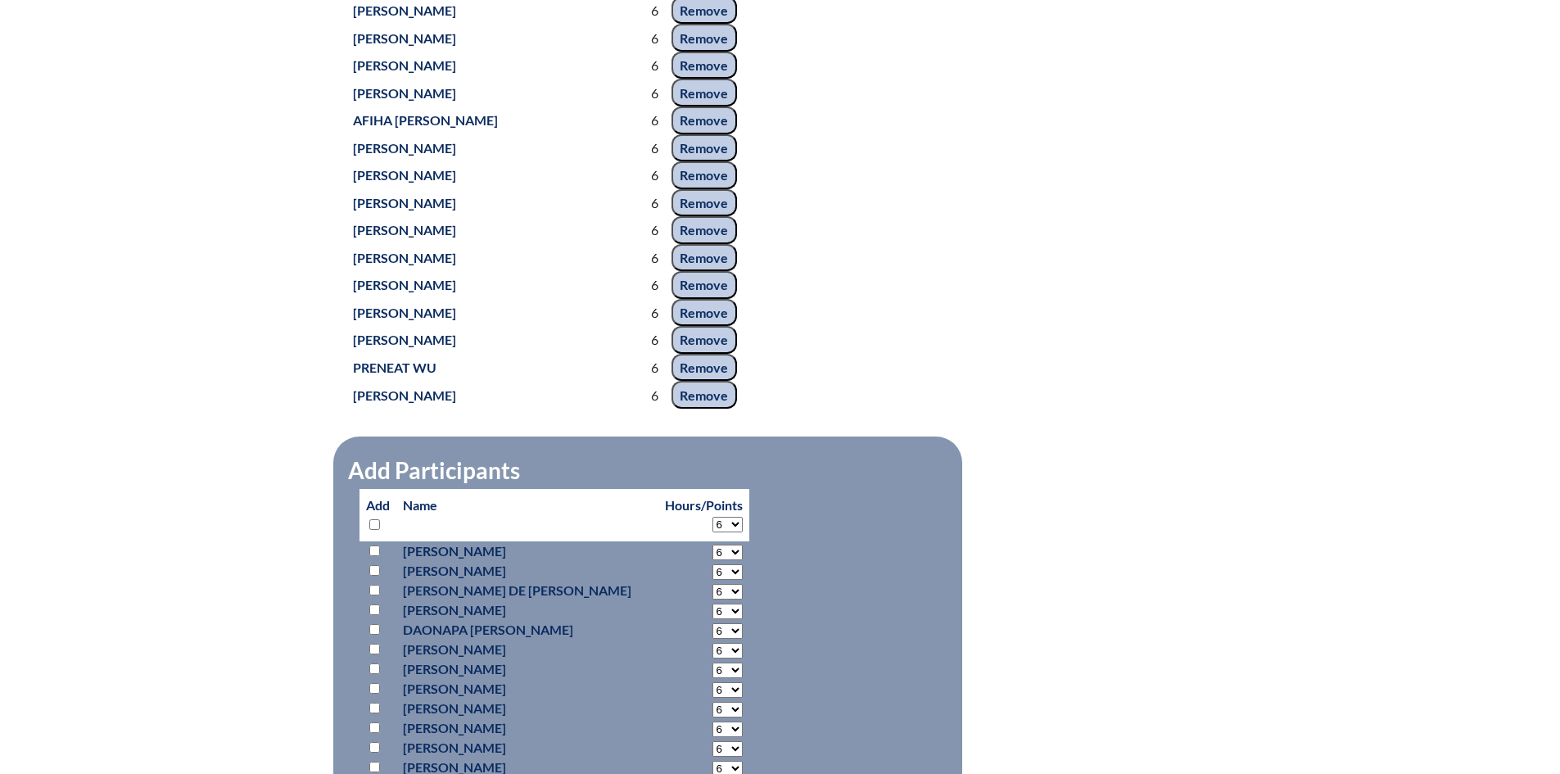
select select "6"
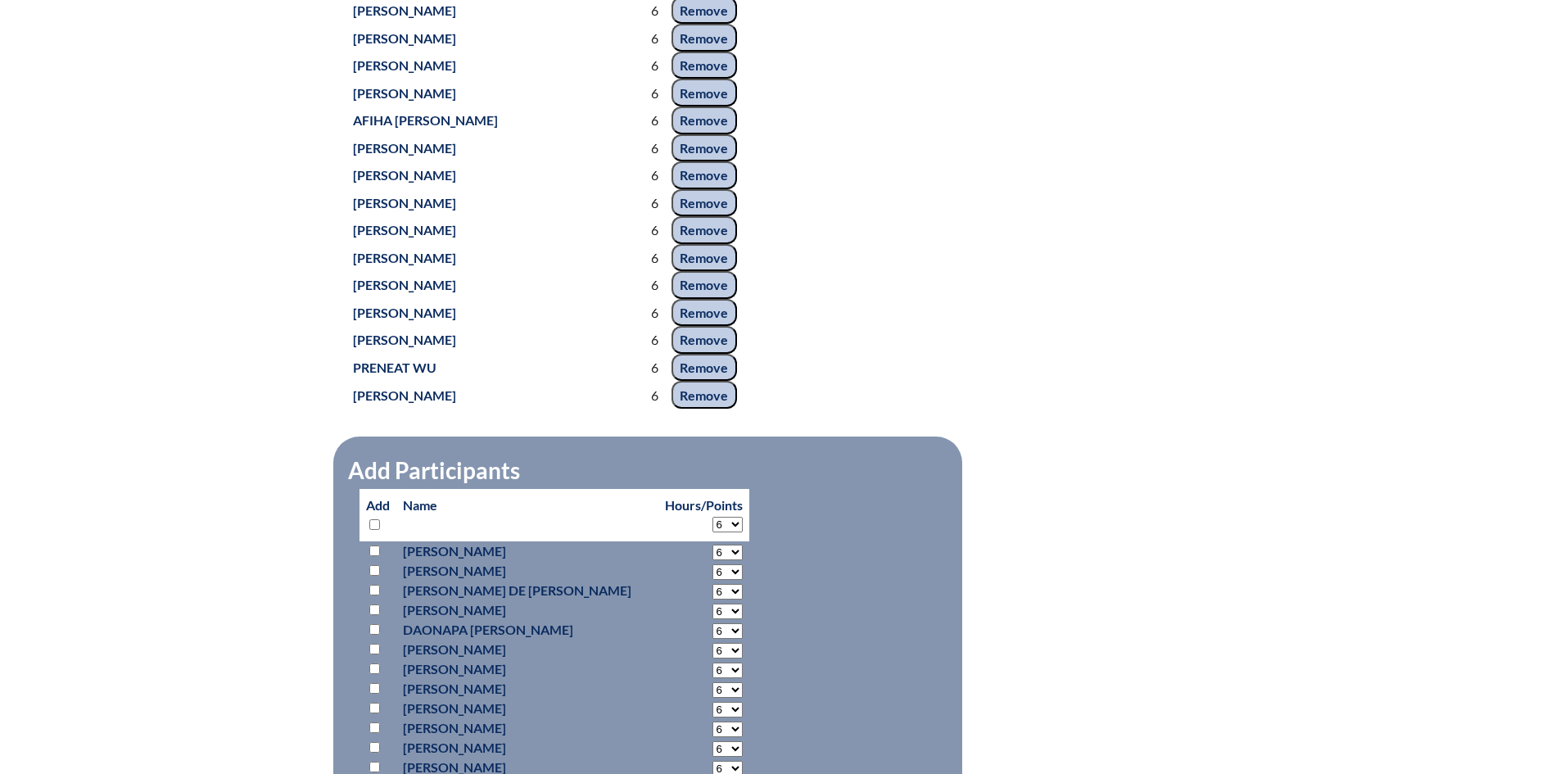
select select "6"
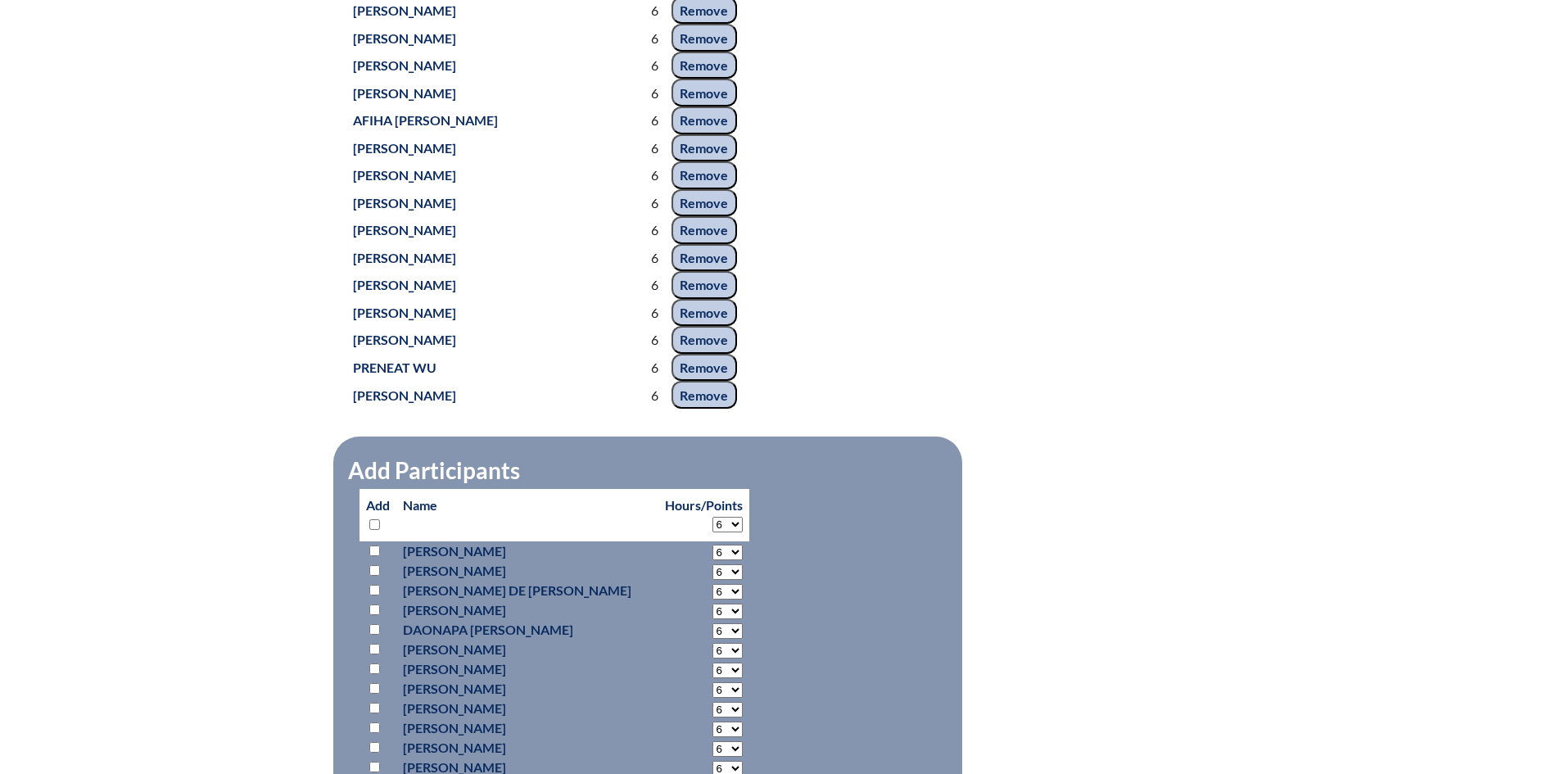
select select "6"
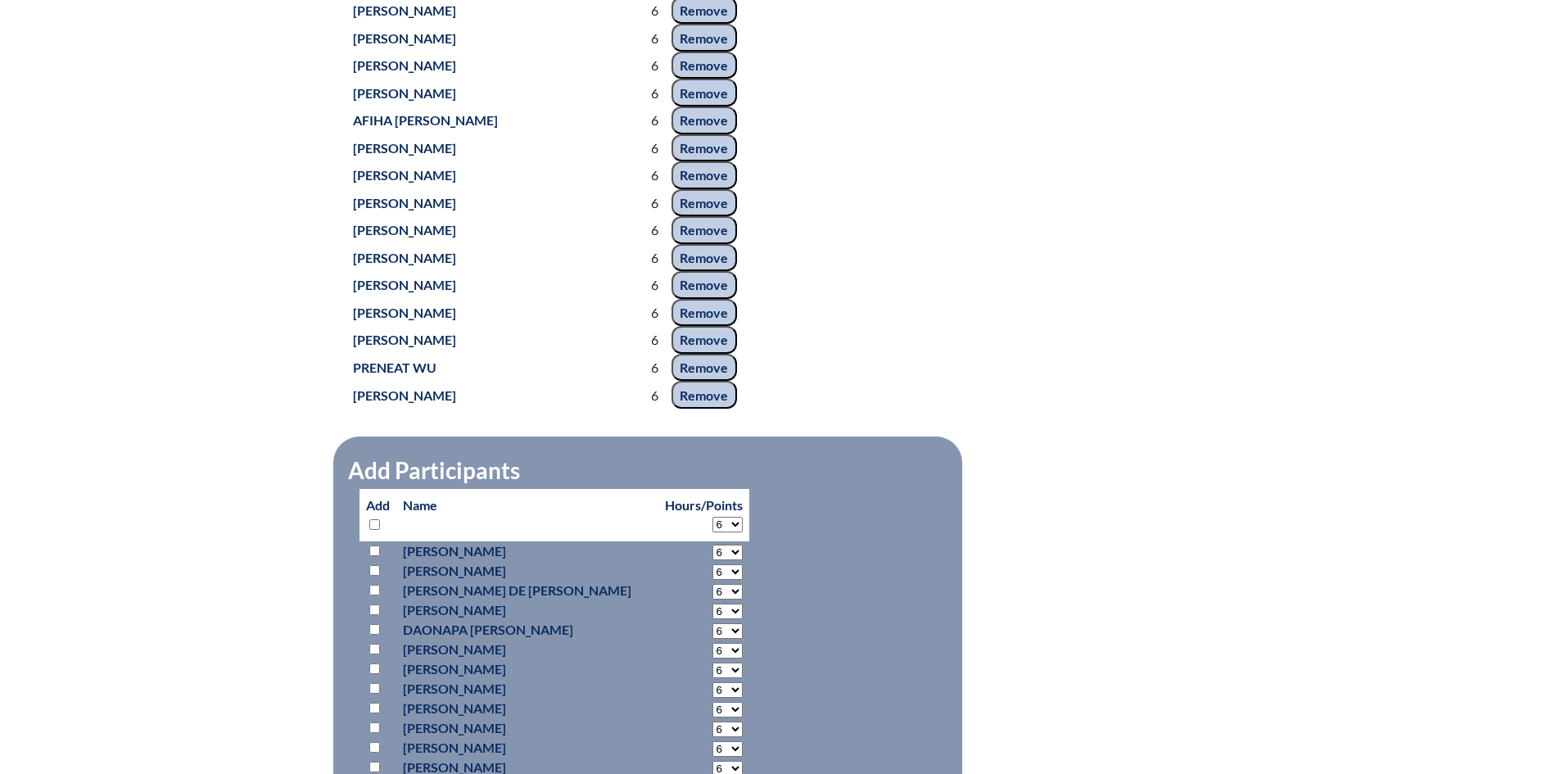
select select "6"
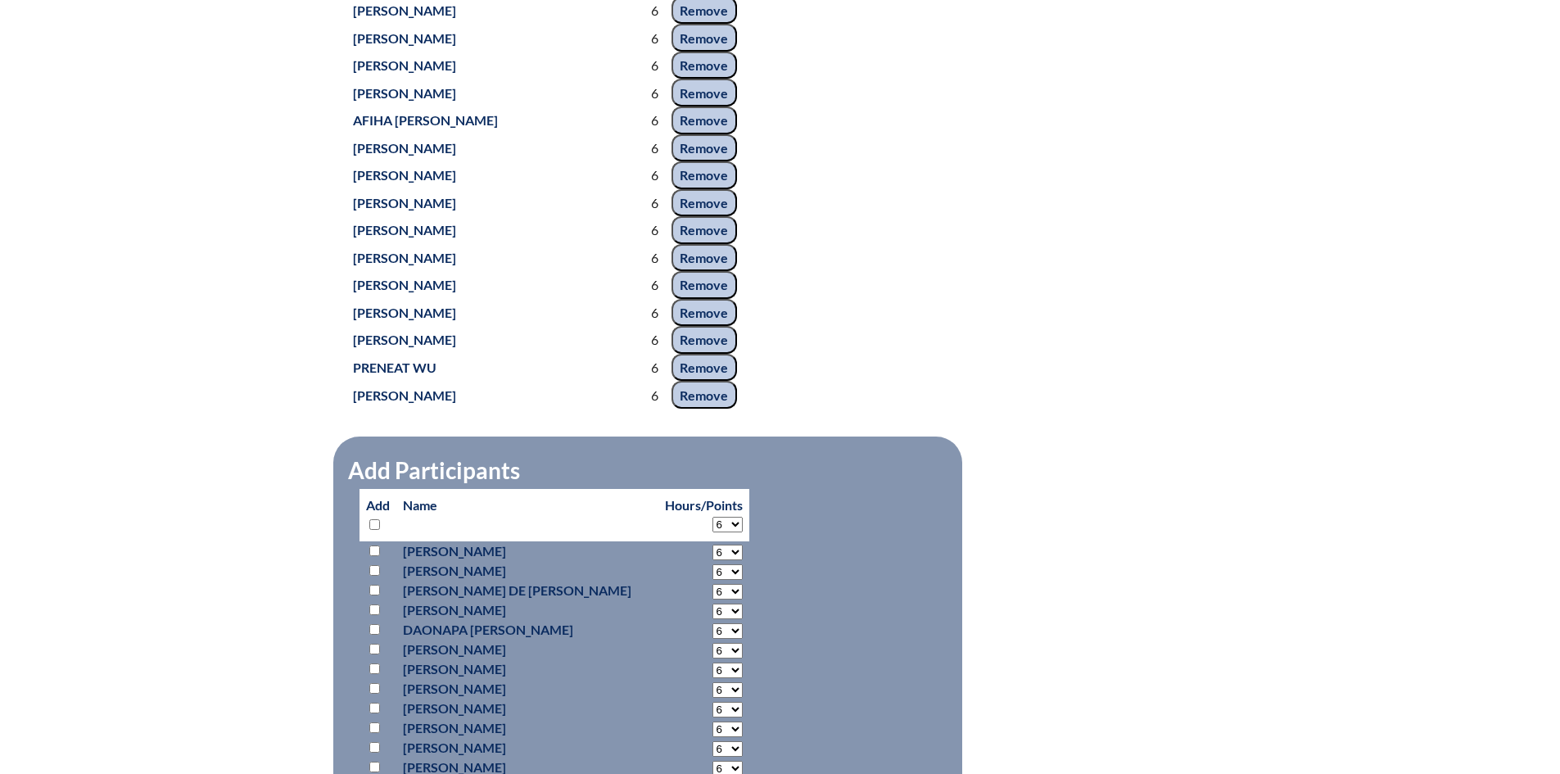
select select "6"
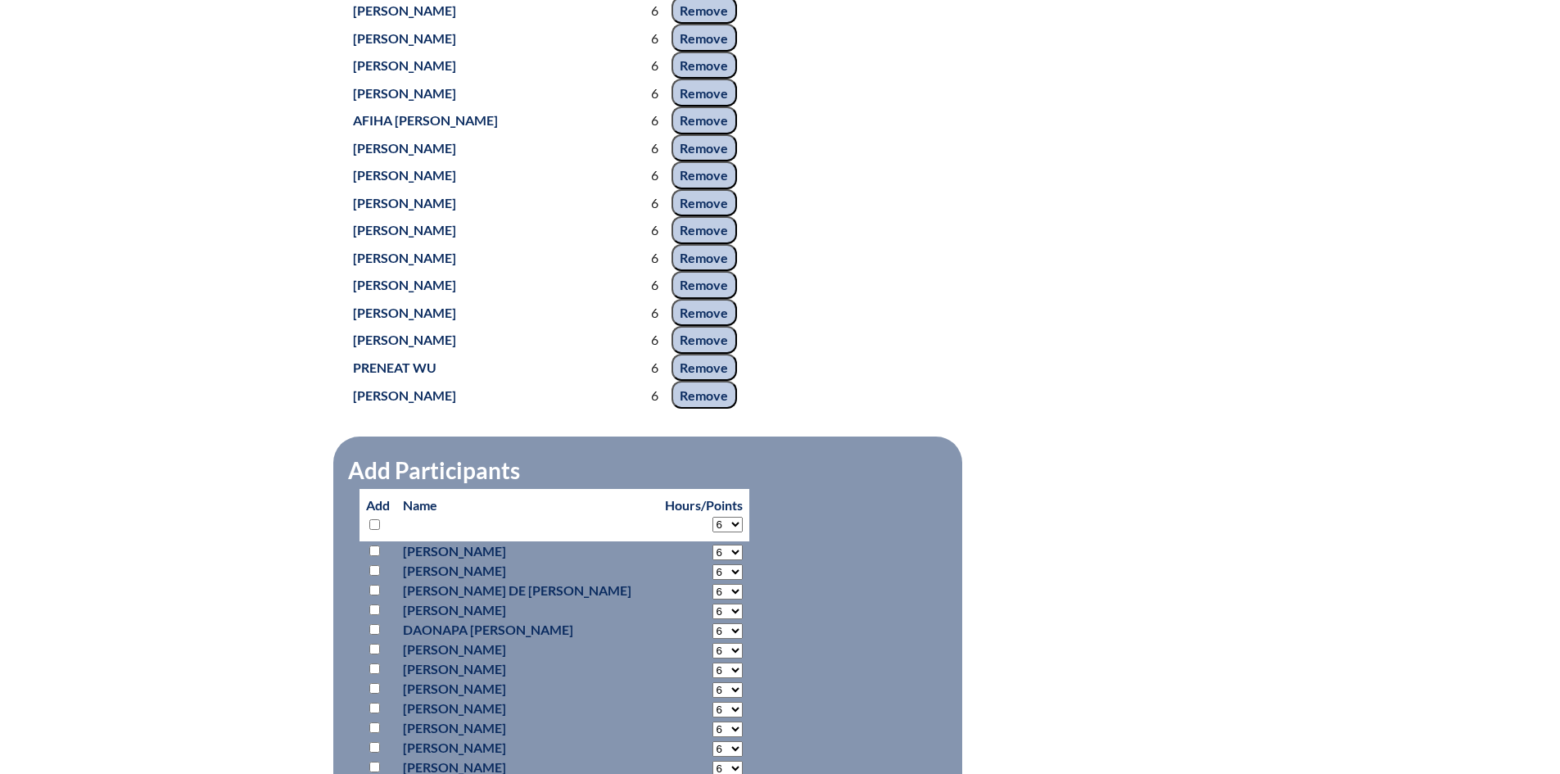
select select "6"
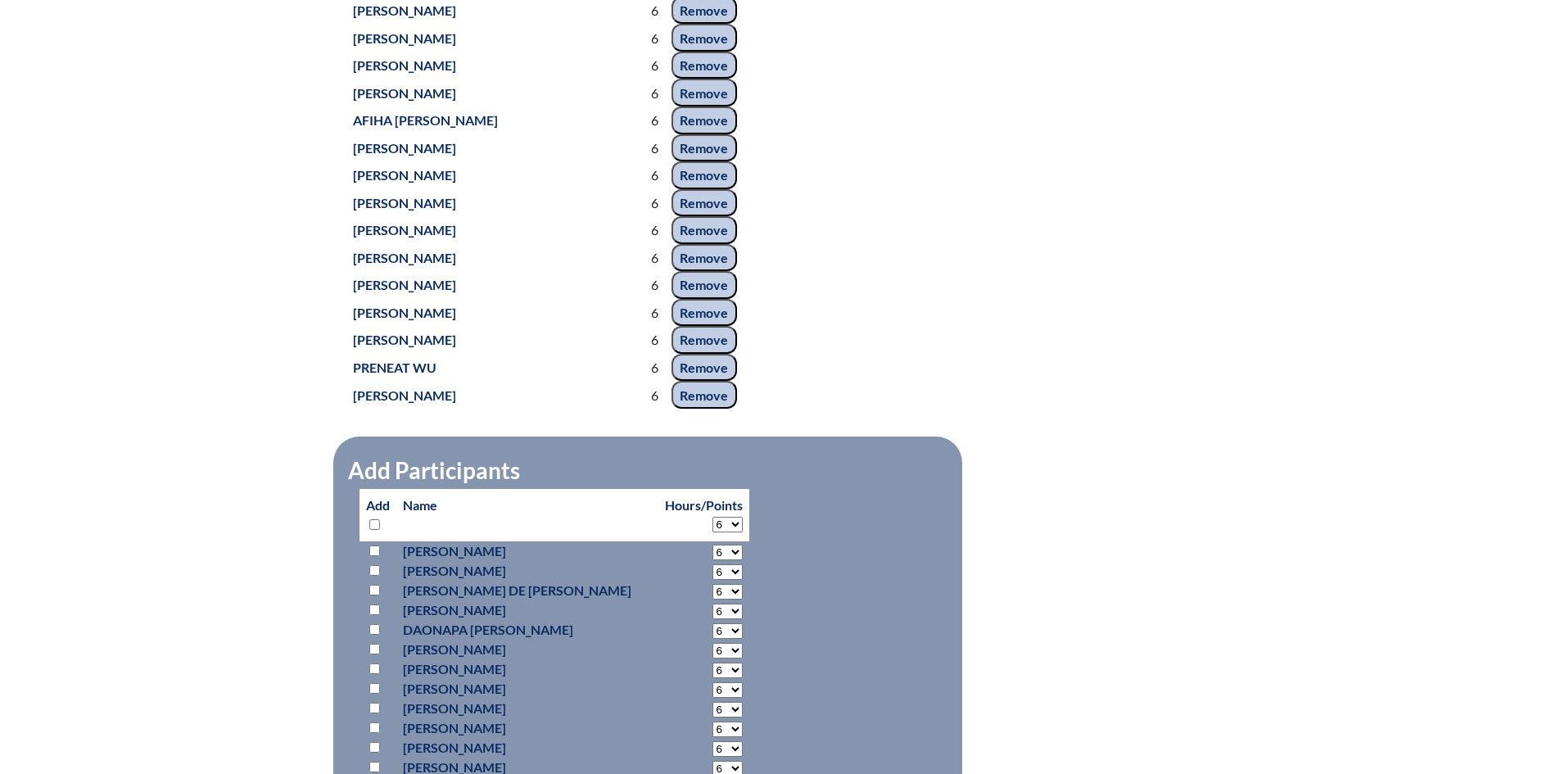
select select "6"
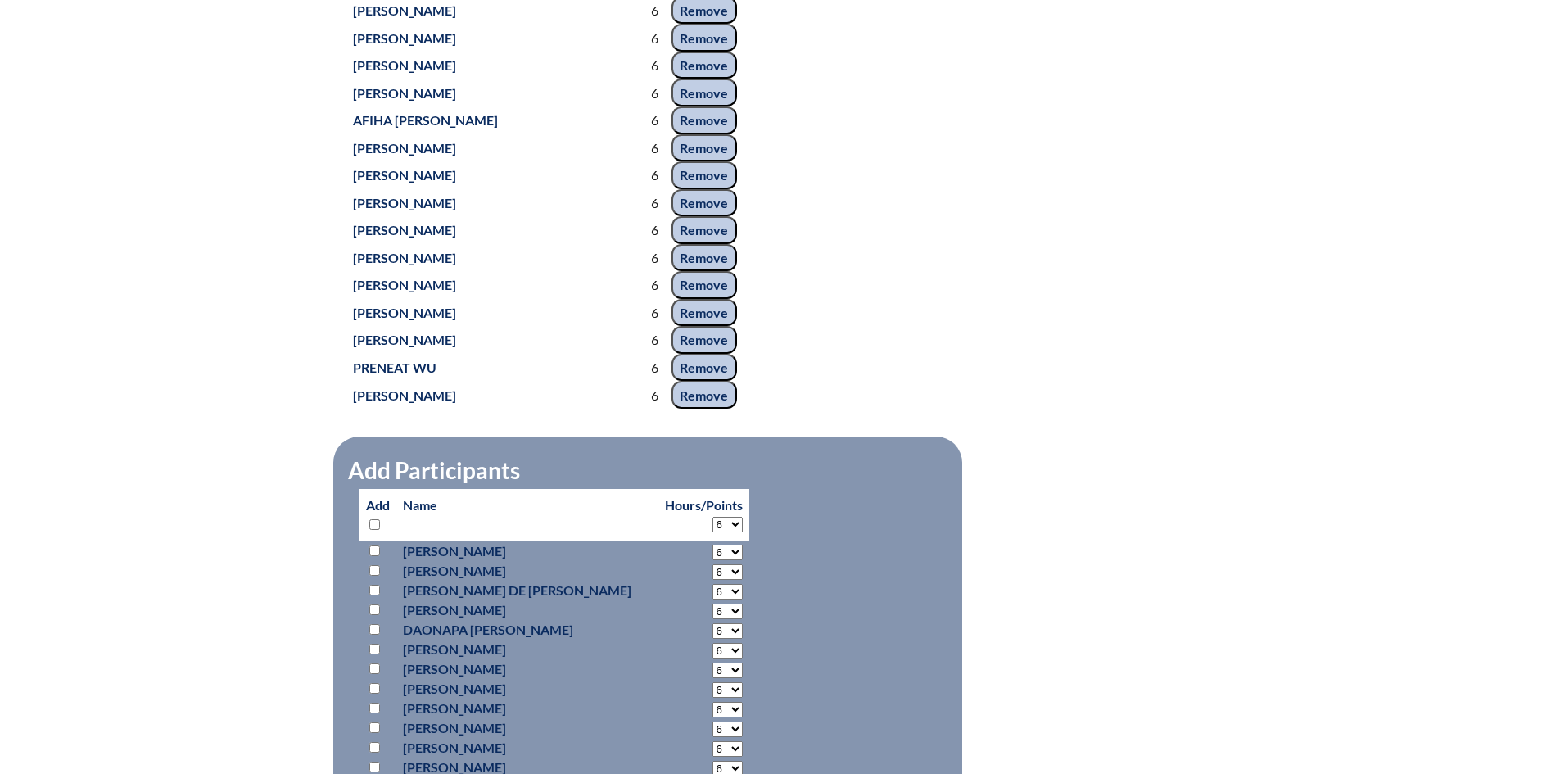
select select "6"
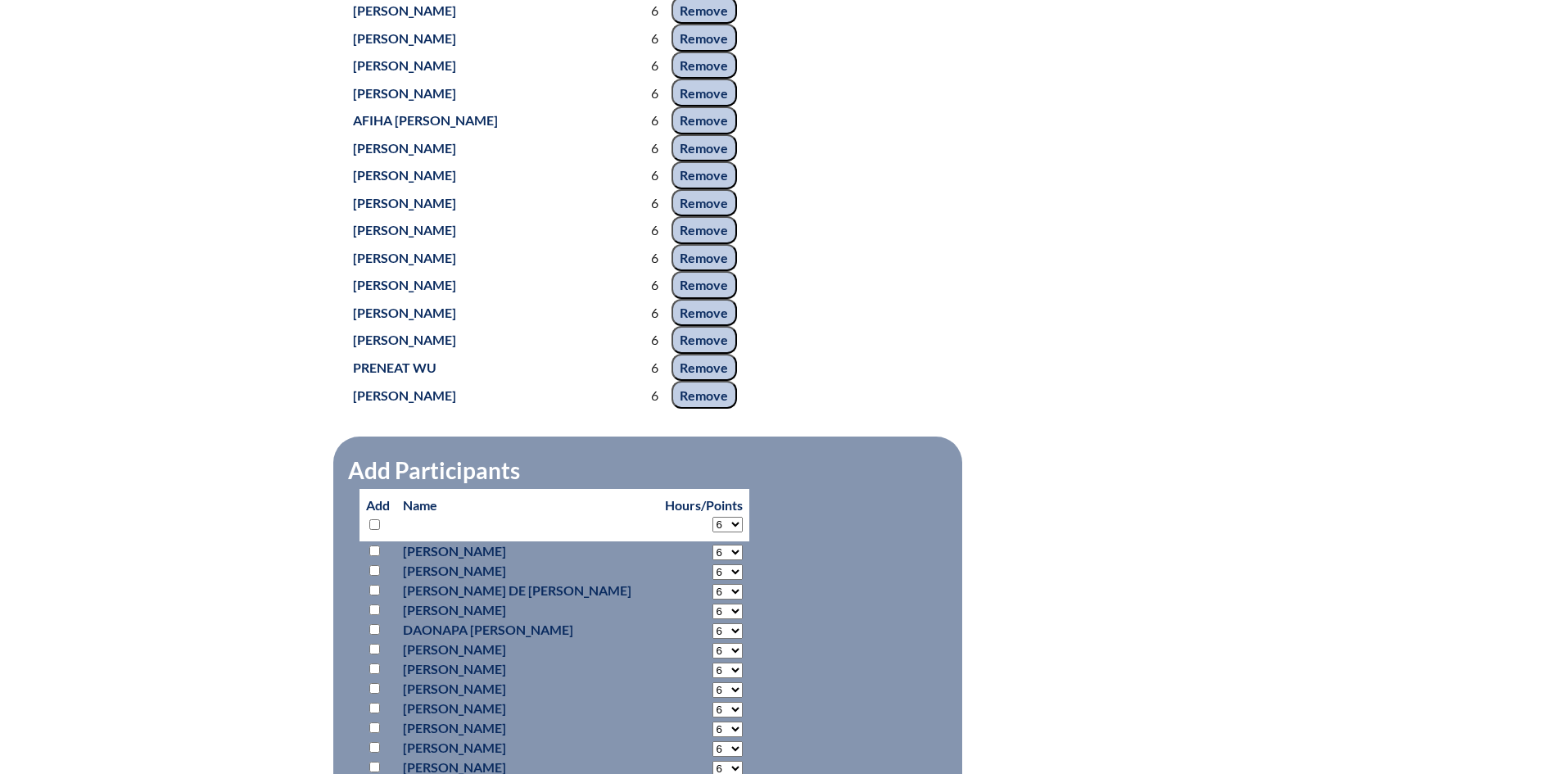
select select "6"
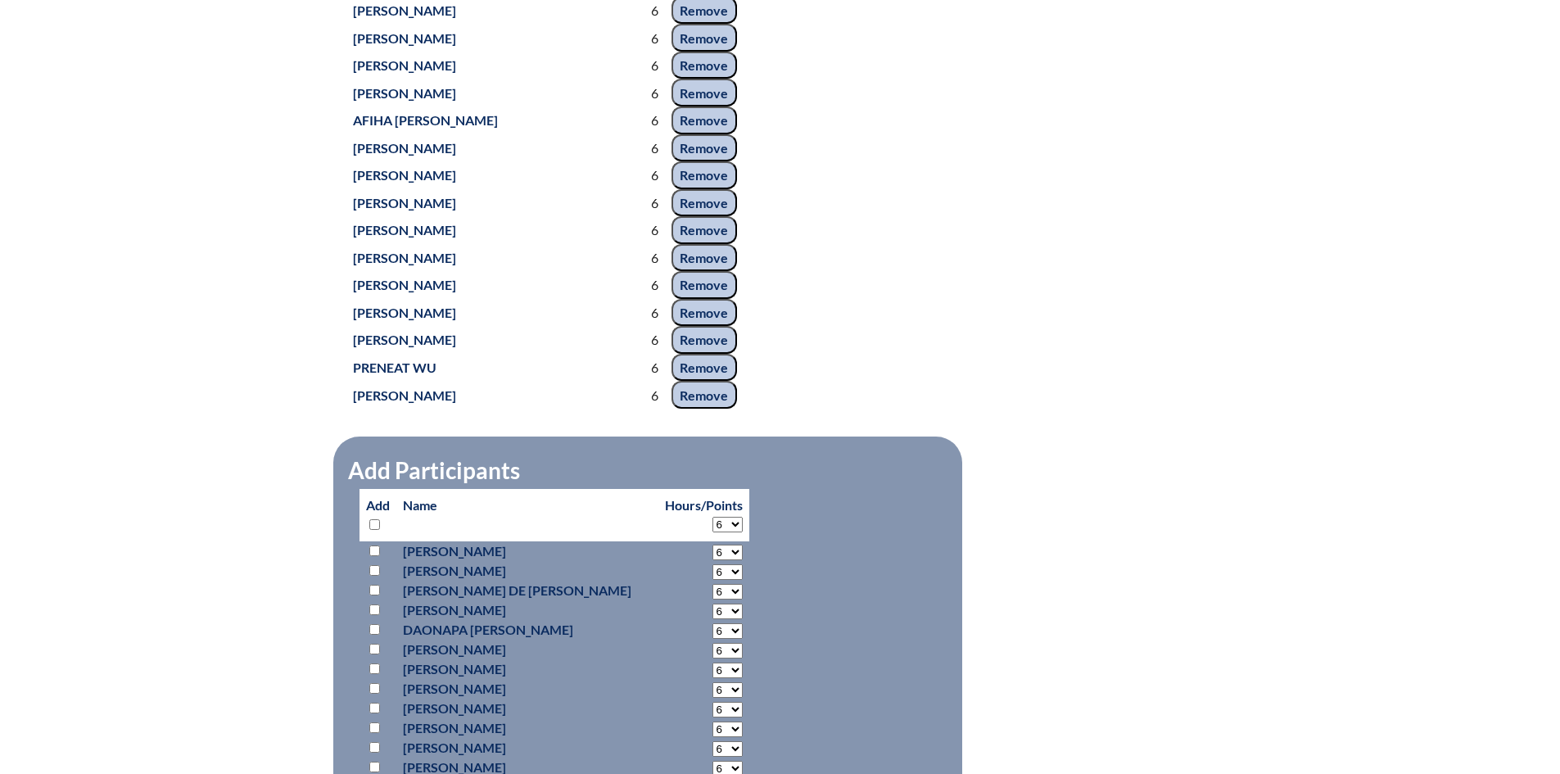
select select "6"
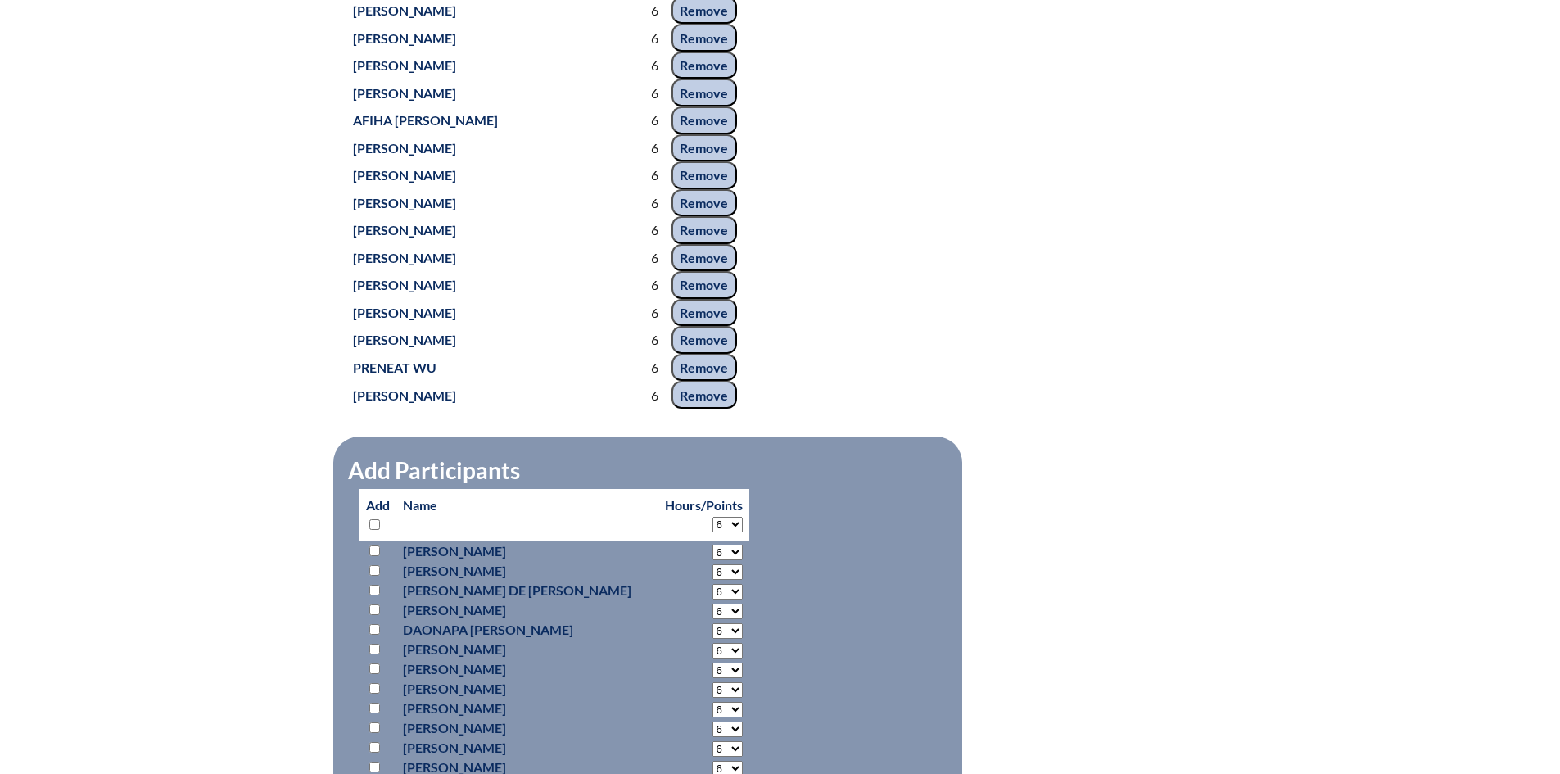
select select "6"
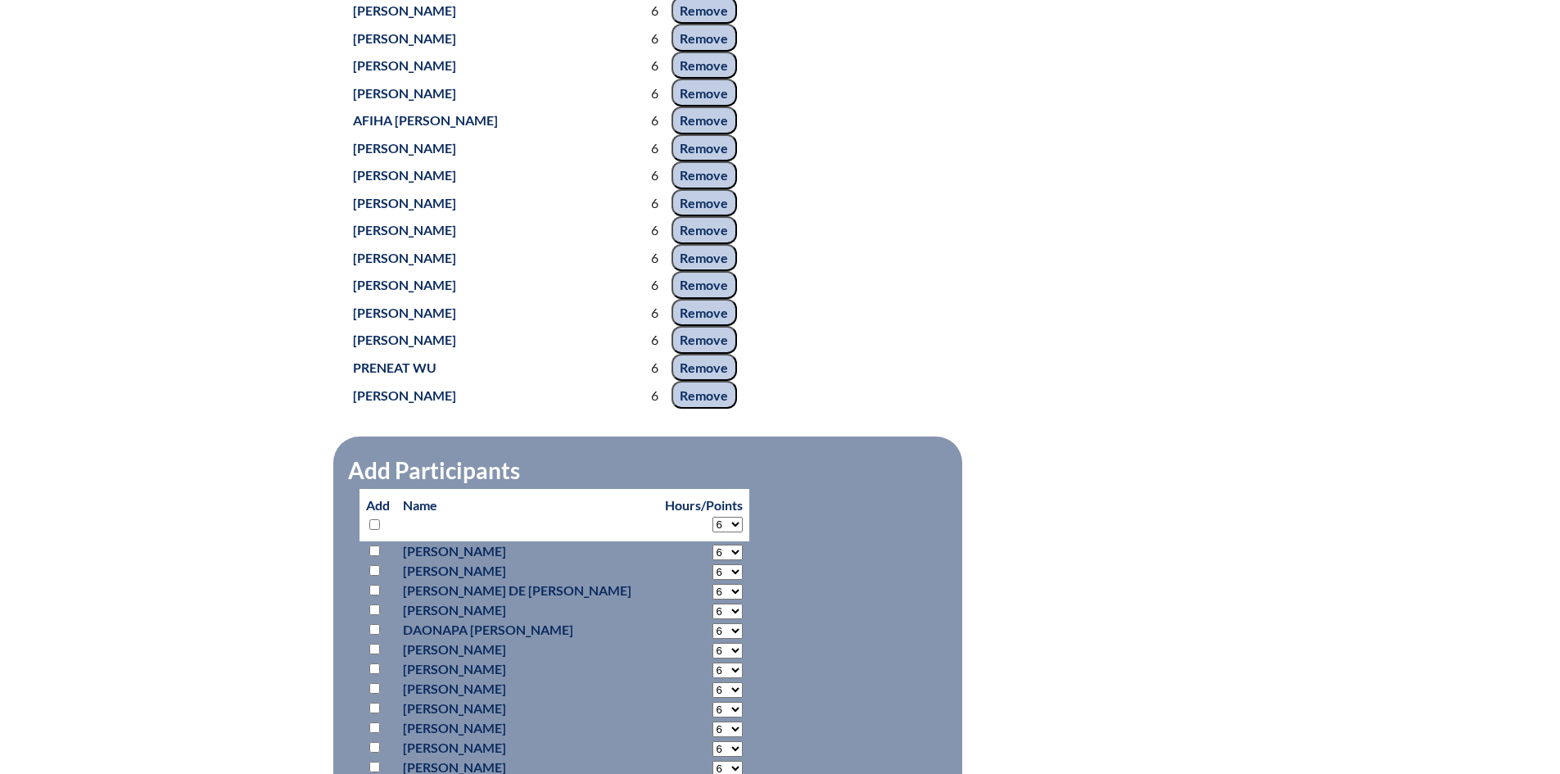
select select "6"
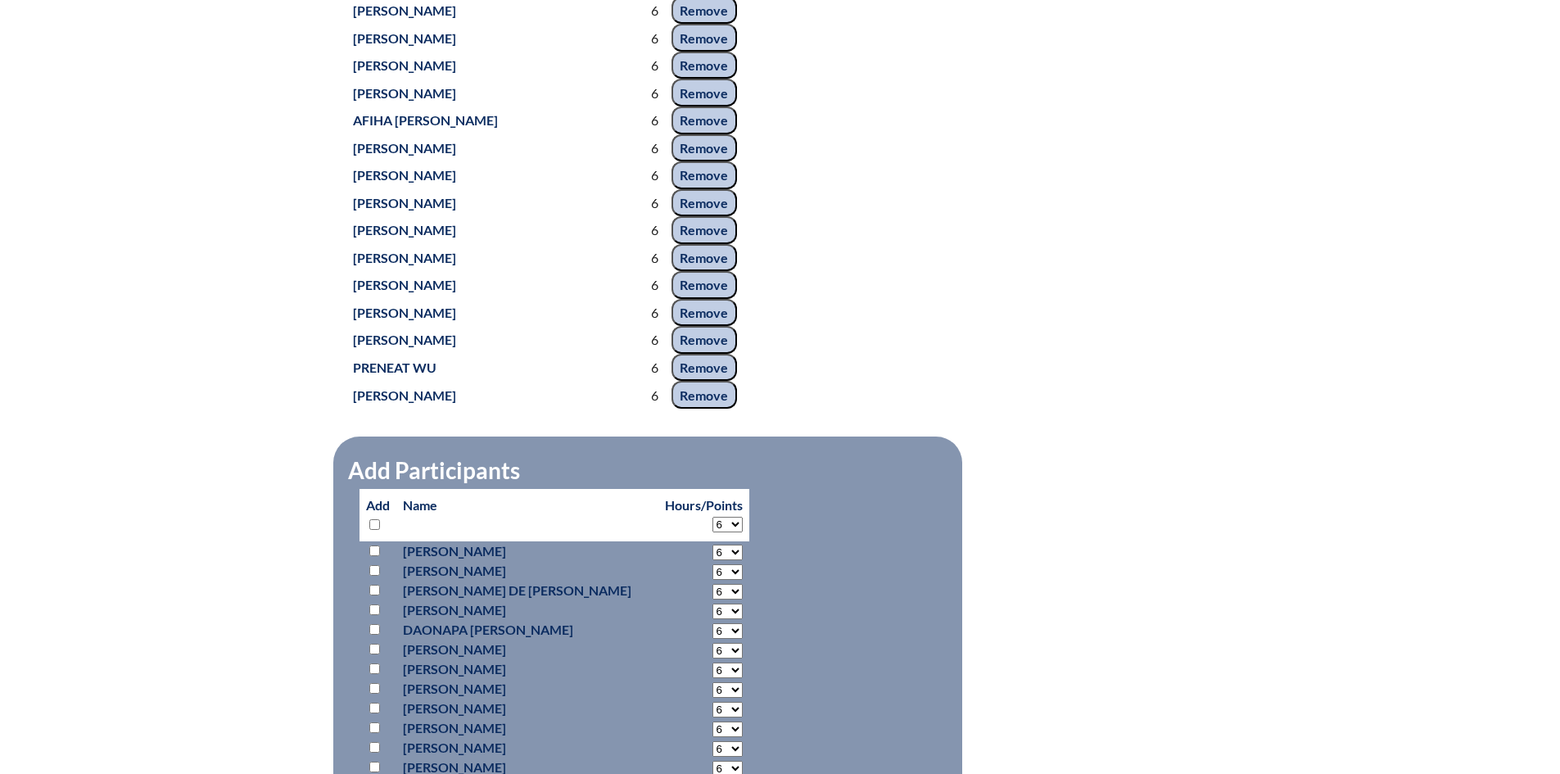
select select "6"
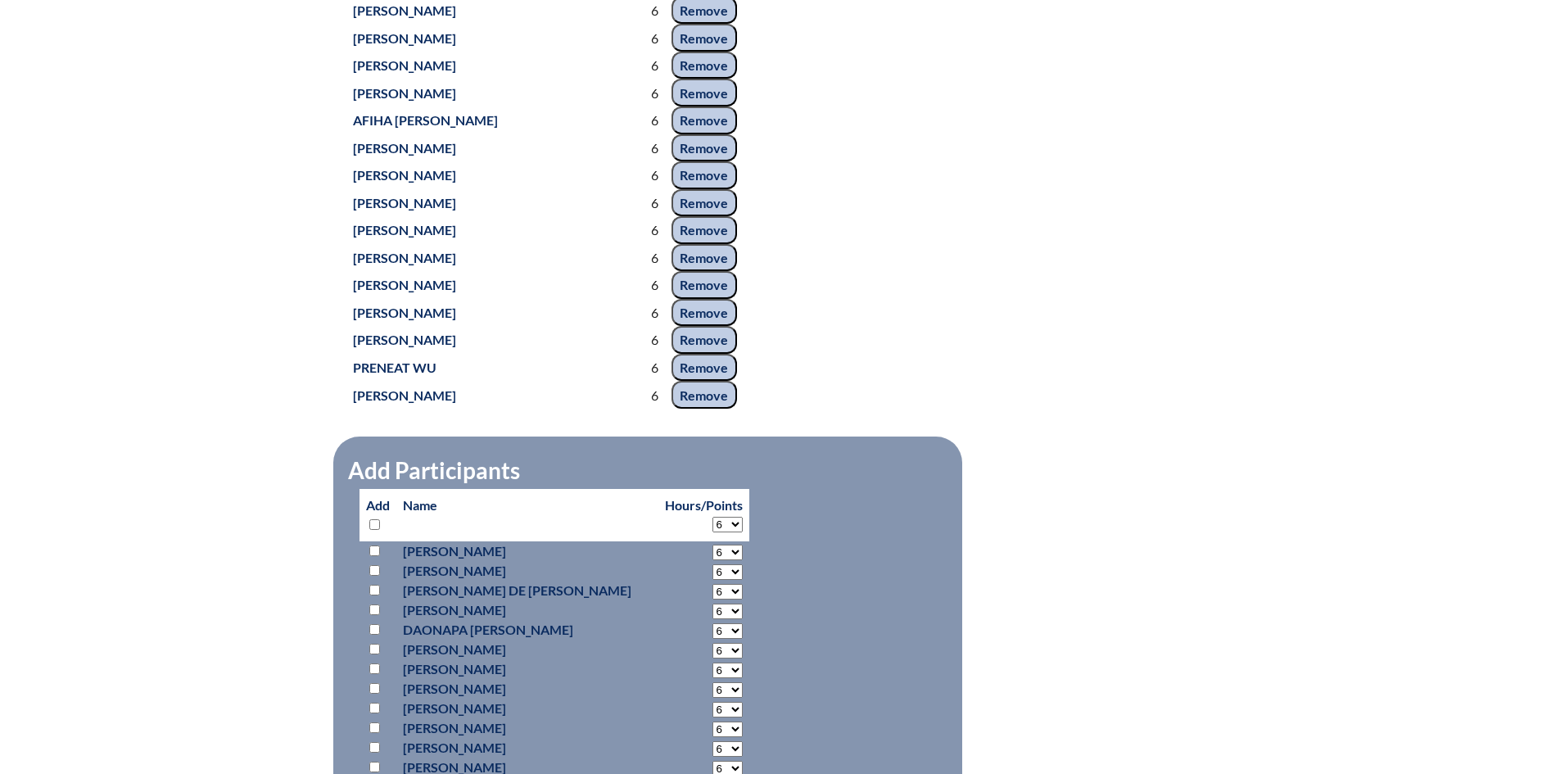
select select "6"
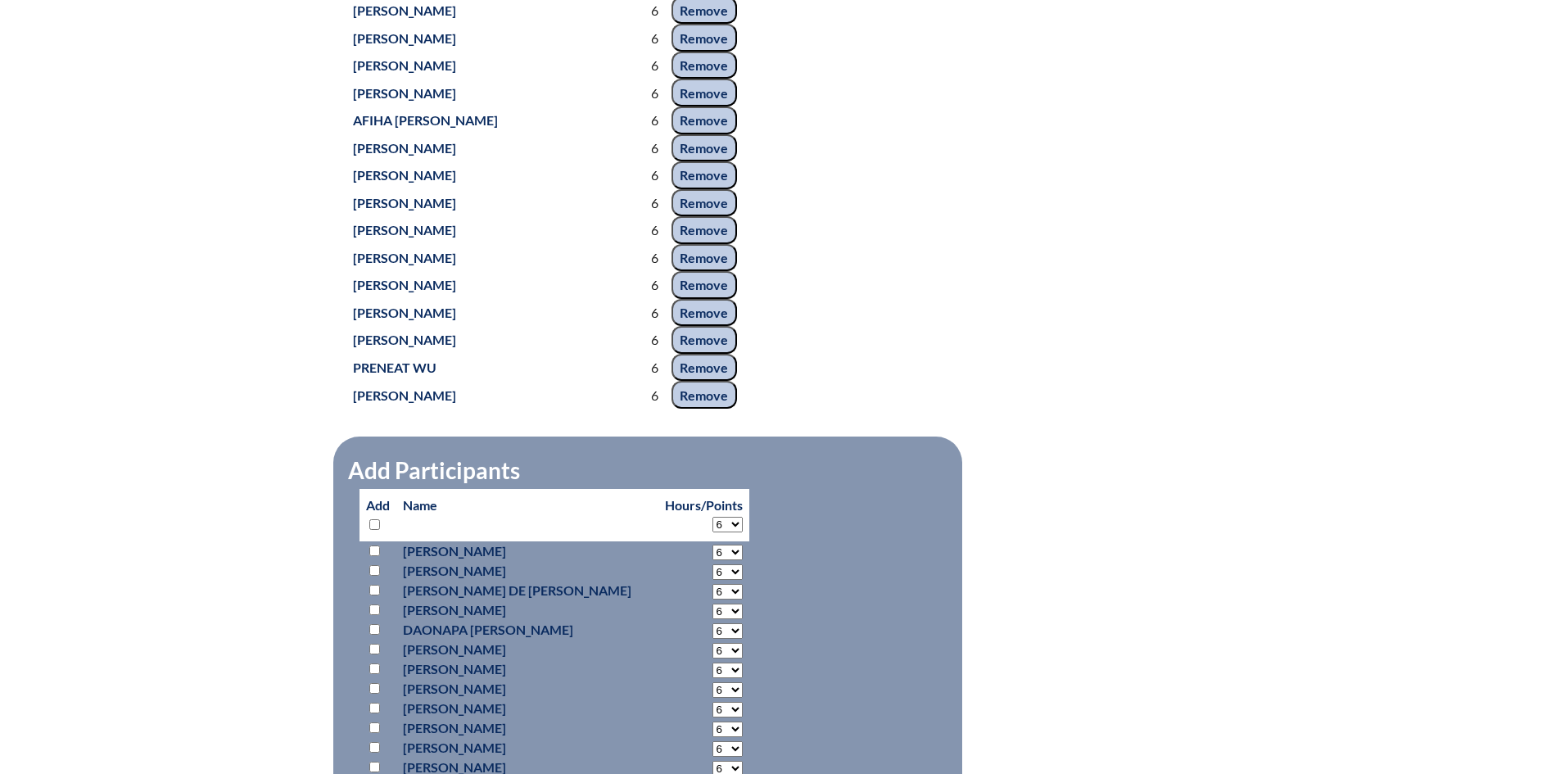
select select "6"
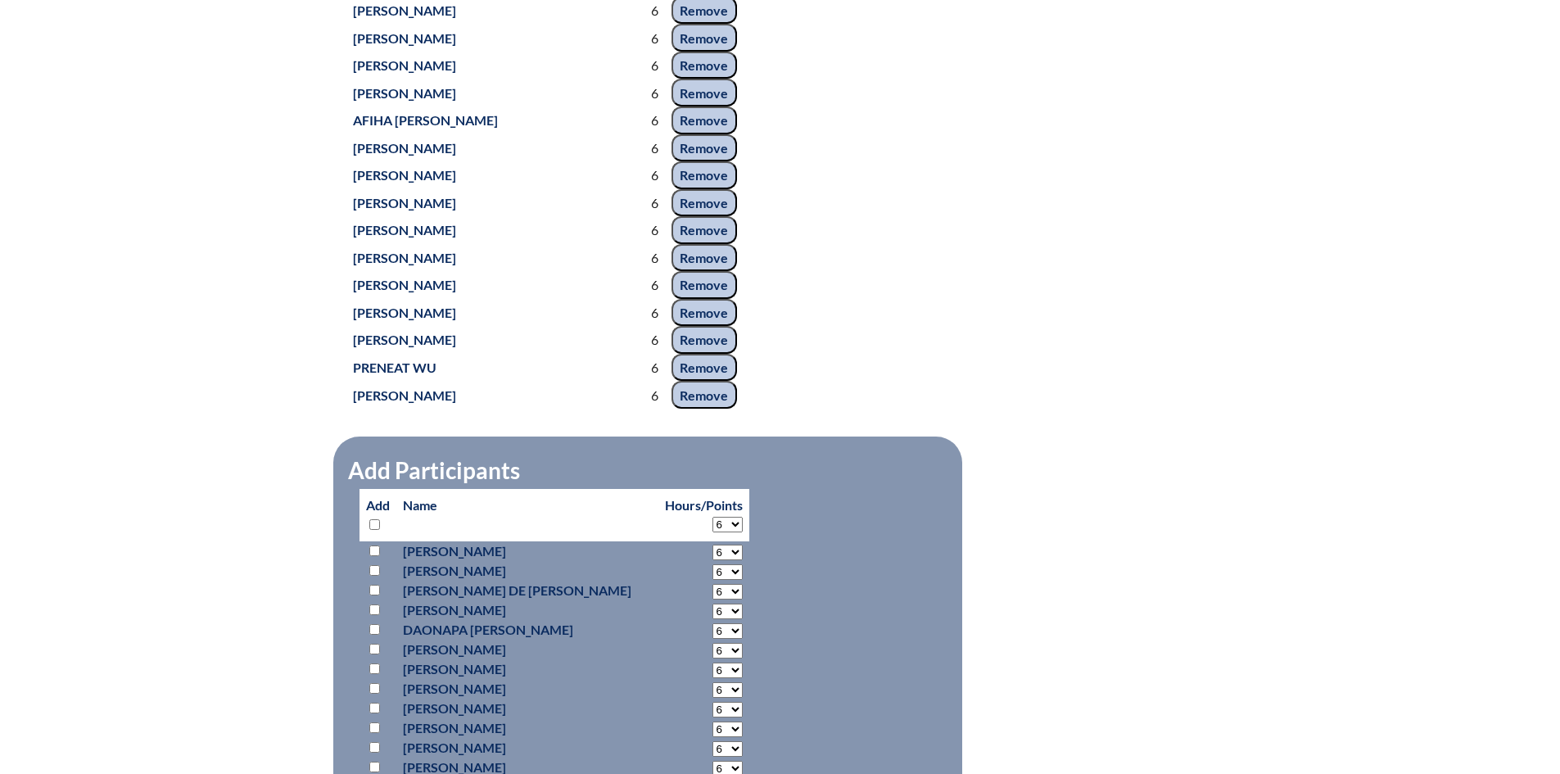
select select "6"
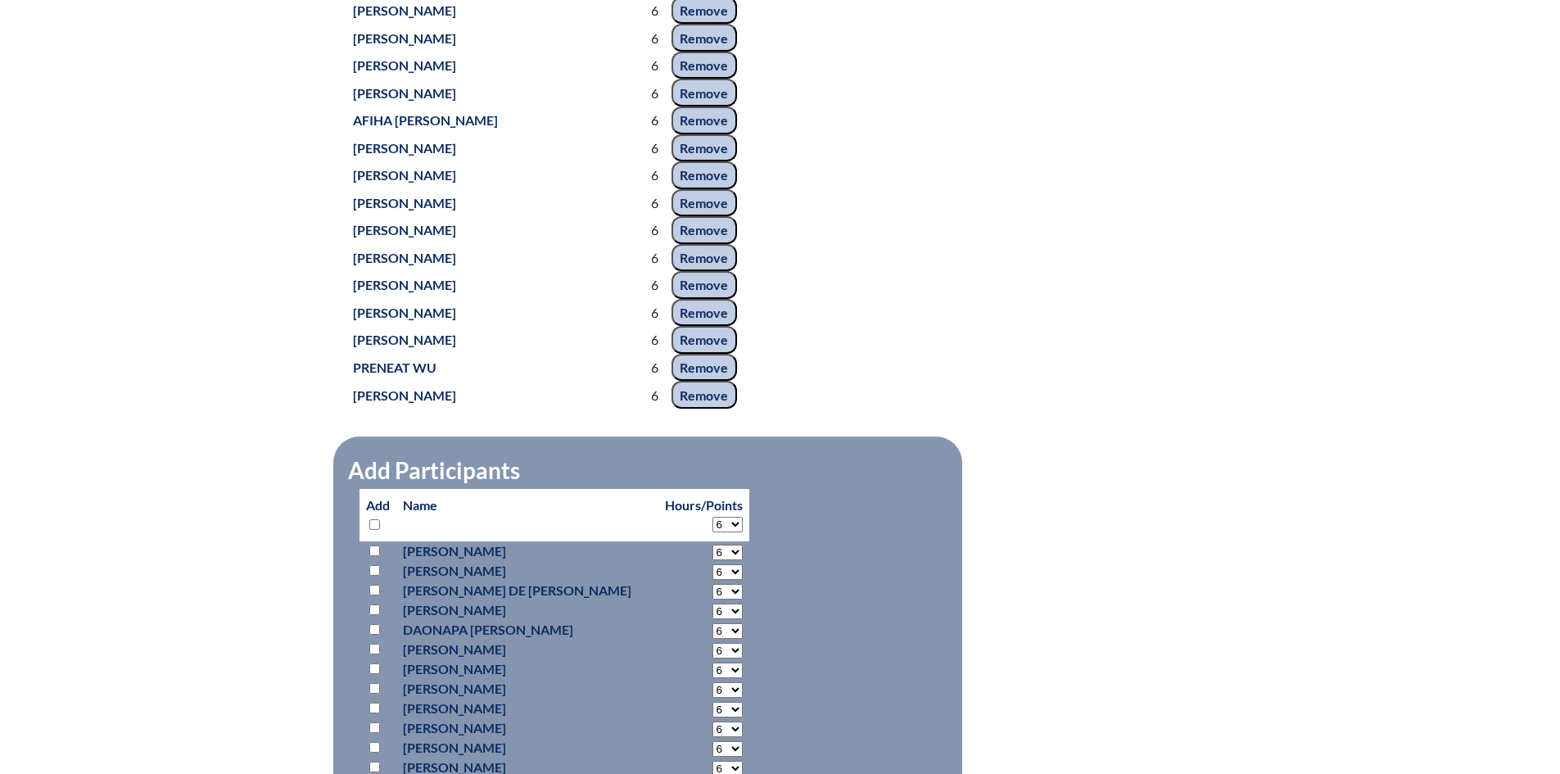
select select "6"
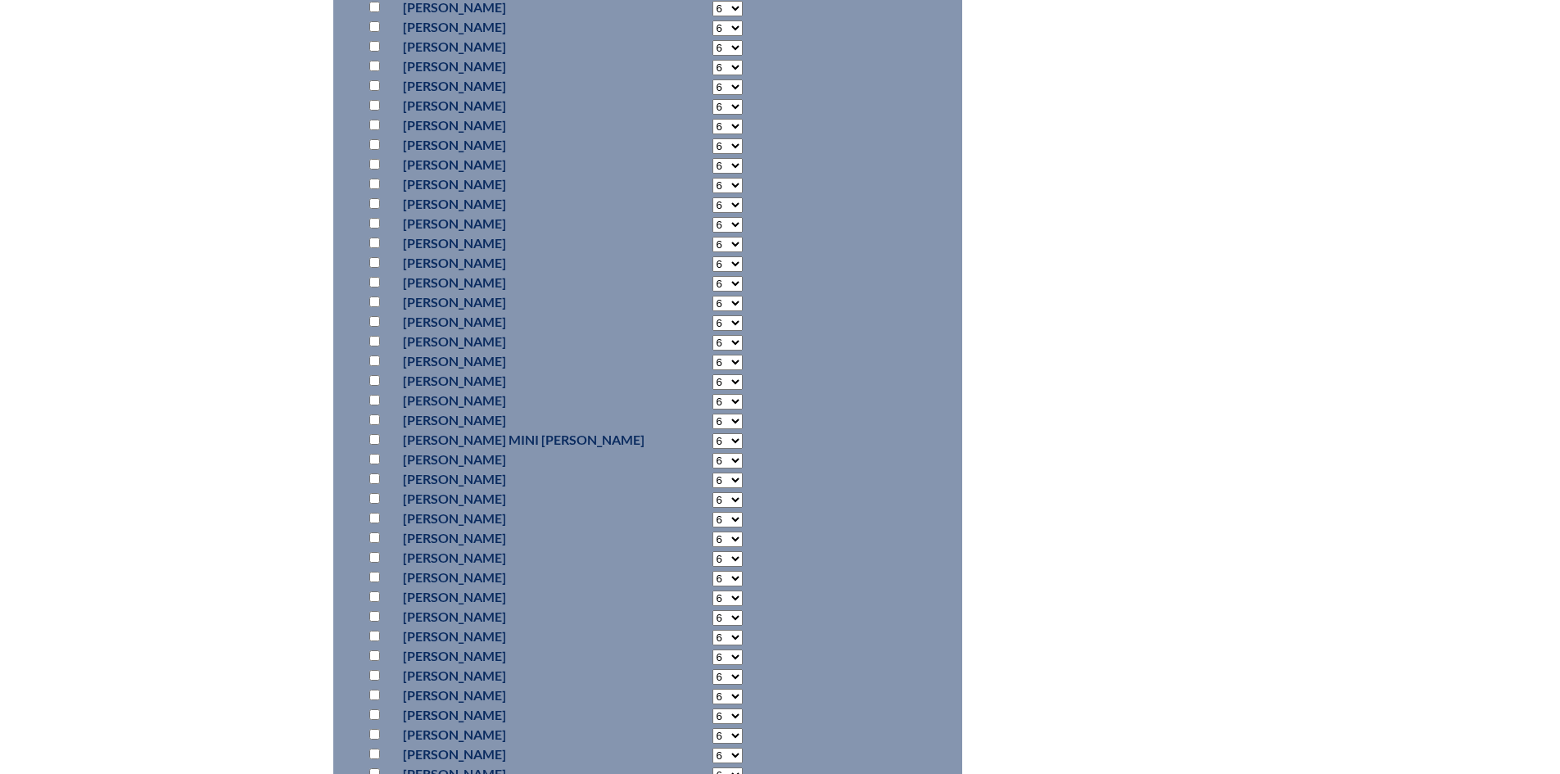
scroll to position [10649, 0]
click at [371, 540] on input "checkbox" at bounding box center [374, 544] width 11 height 11
click at [368, 563] on p at bounding box center [378, 568] width 24 height 20
click at [374, 562] on input "checkbox" at bounding box center [374, 567] width 11 height 11
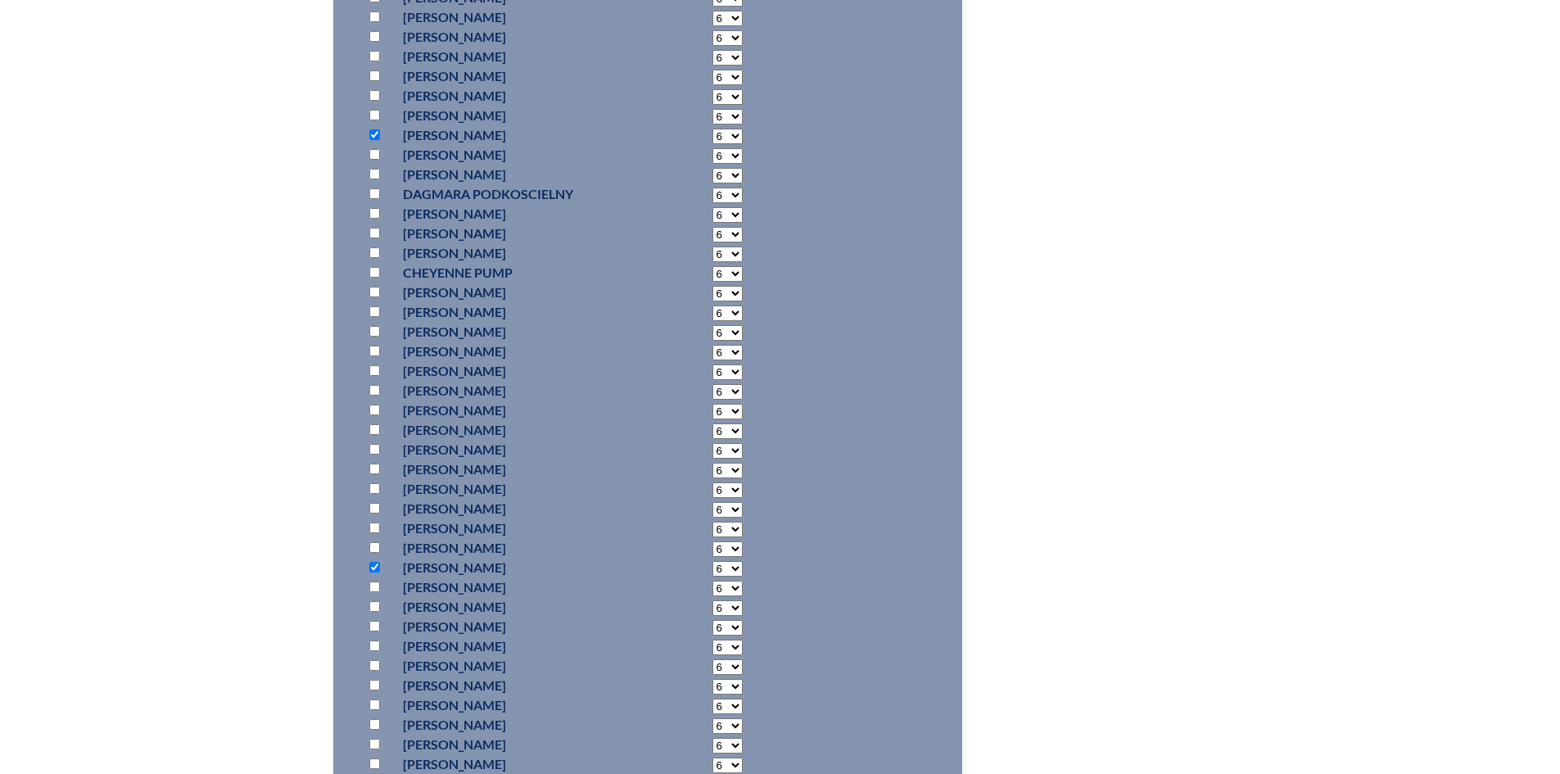
scroll to position [10567, 0]
click at [376, 346] on input "checkbox" at bounding box center [374, 351] width 11 height 11
click at [375, 267] on input "checkbox" at bounding box center [374, 272] width 11 height 11
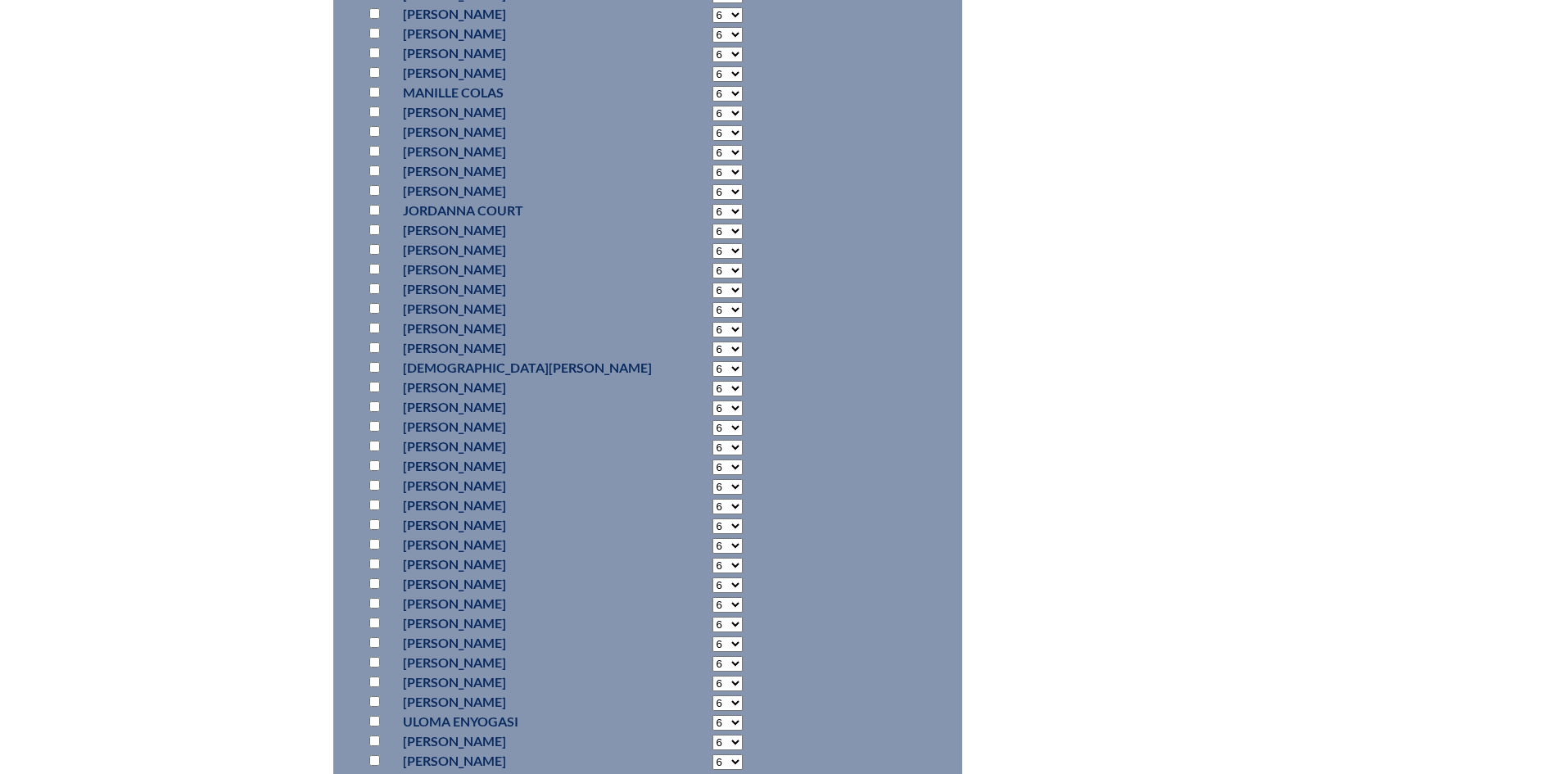
click at [375, 187] on input "checkbox" at bounding box center [374, 190] width 11 height 11
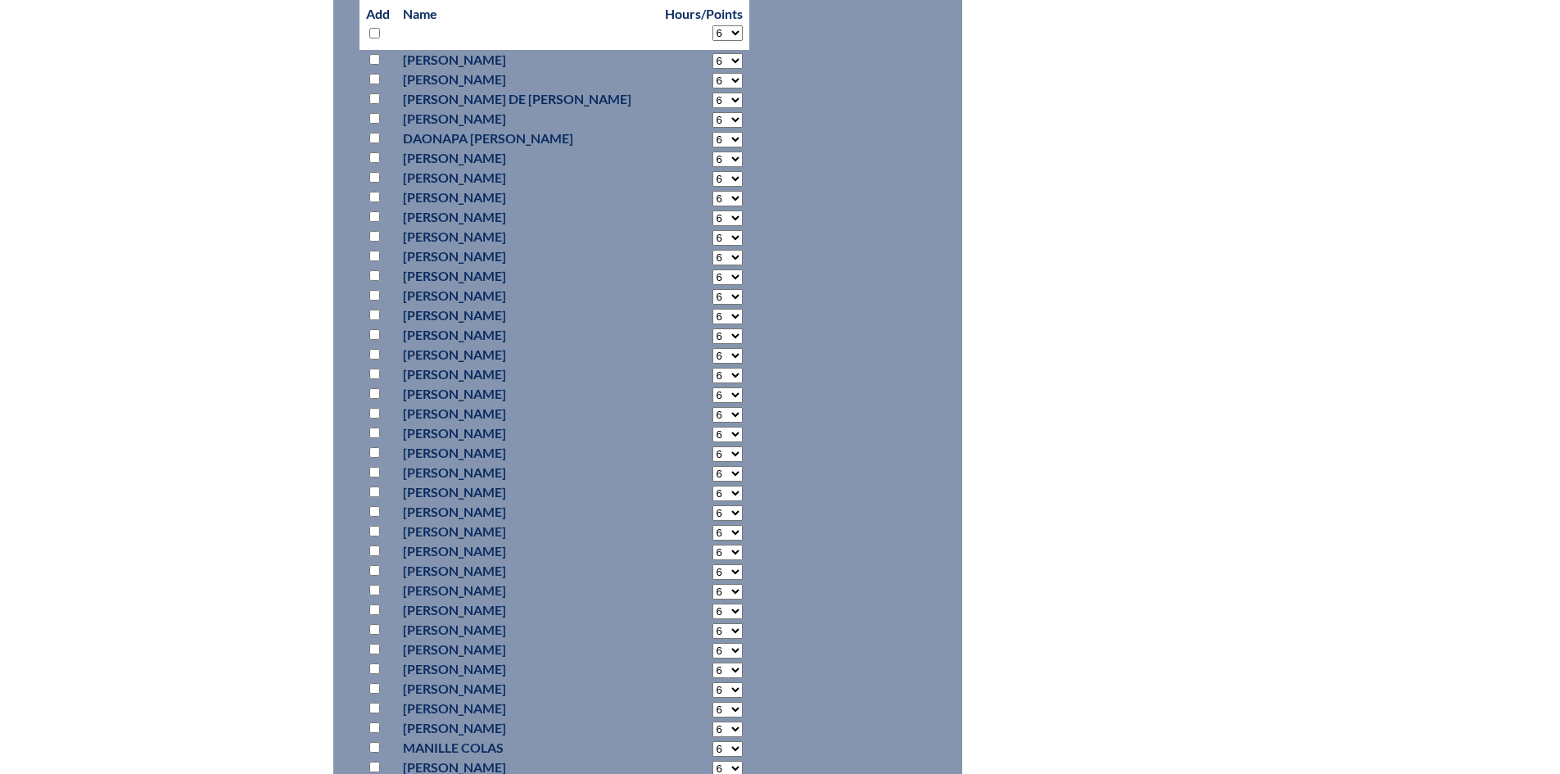
click at [376, 172] on input "checkbox" at bounding box center [374, 177] width 11 height 11
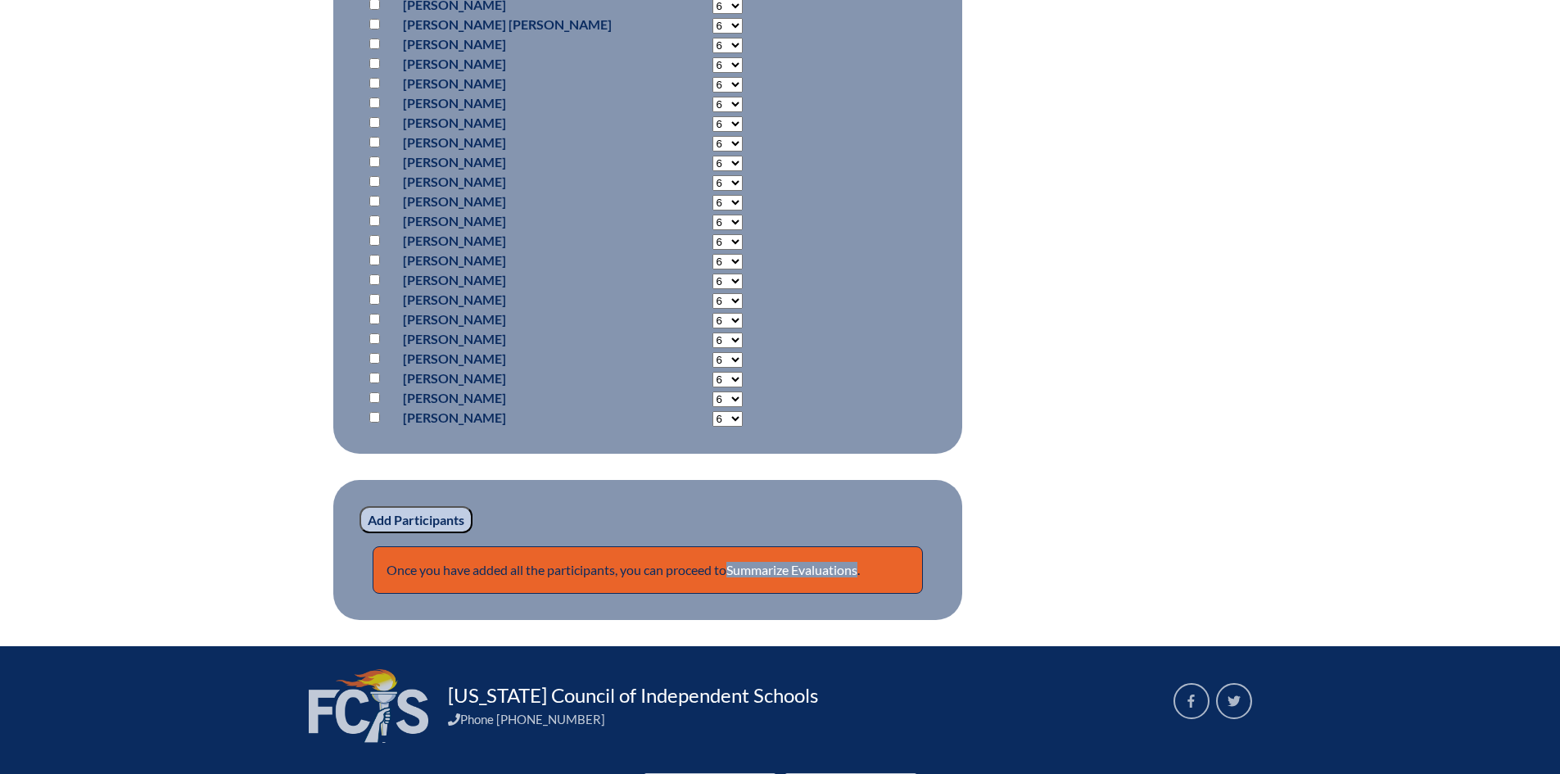
scroll to position [12829, 0]
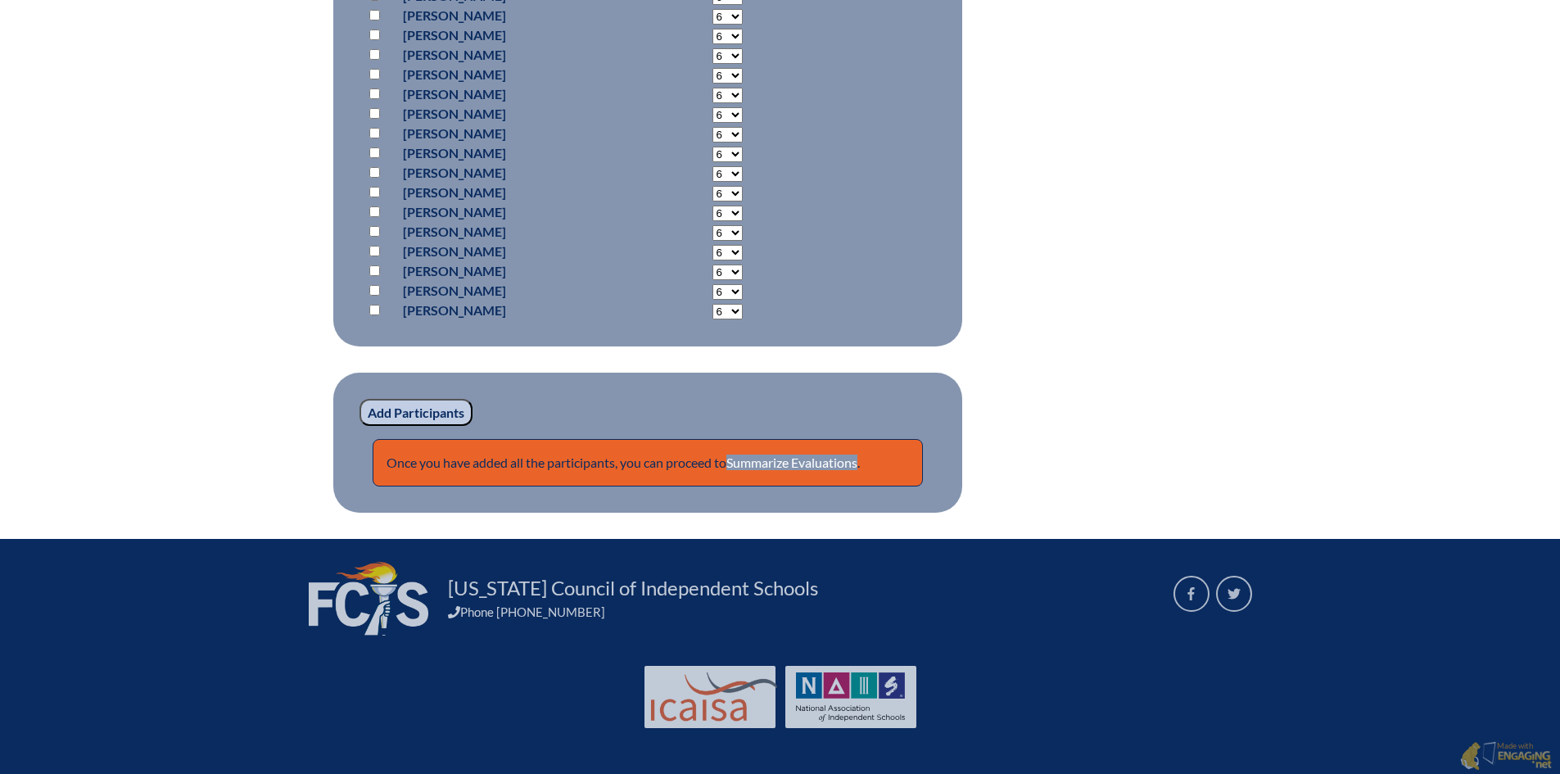
click at [427, 405] on input "Add Participants" at bounding box center [415, 413] width 113 height 28
